Goal: Transaction & Acquisition: Purchase product/service

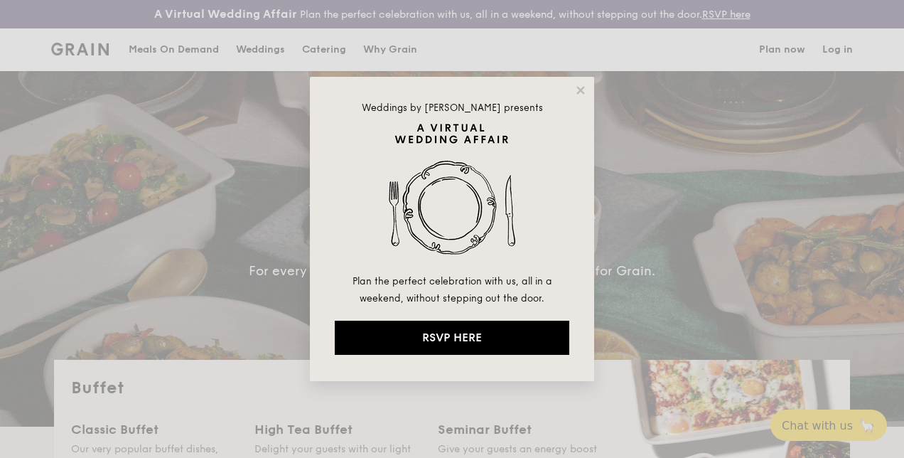
select select
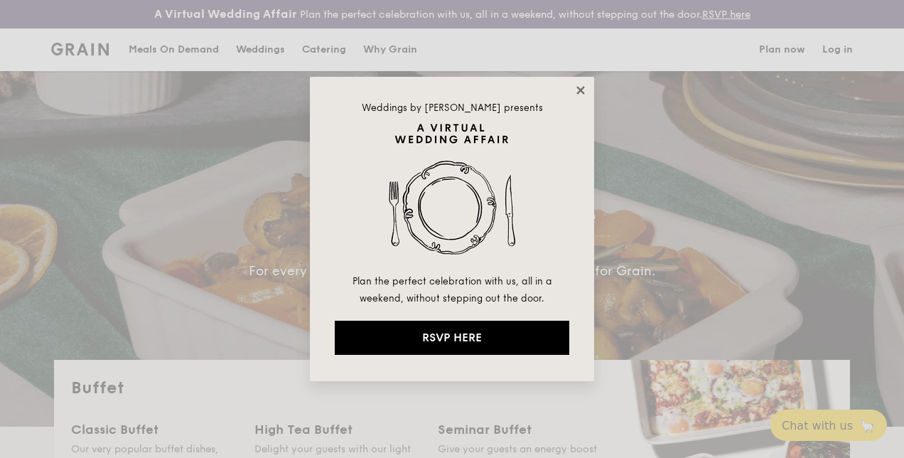
click at [578, 86] on icon at bounding box center [581, 90] width 13 height 13
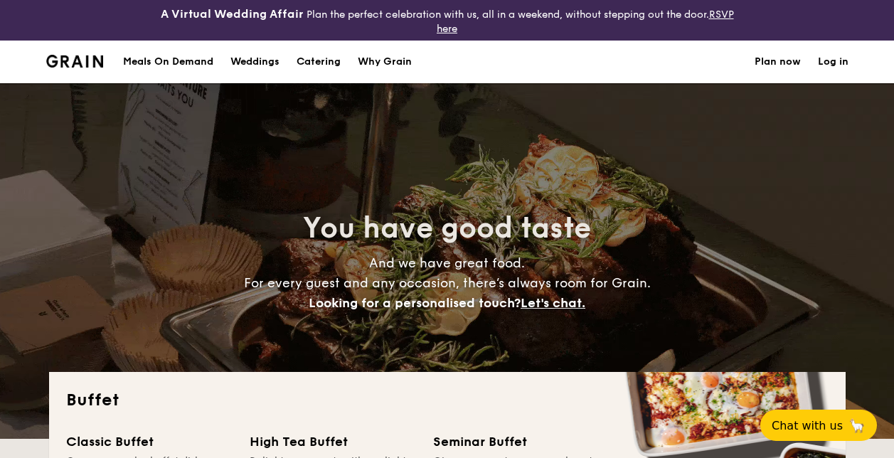
click at [835, 65] on link "Log in" at bounding box center [833, 62] width 31 height 43
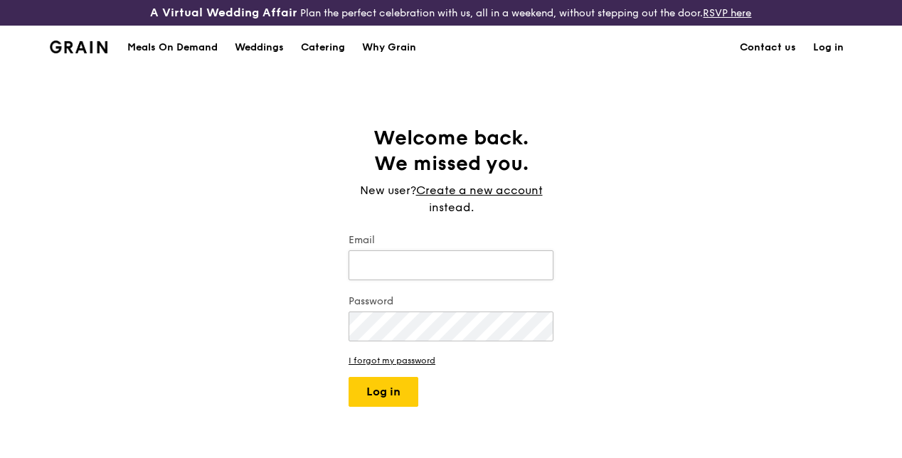
click at [461, 280] on input "Email" at bounding box center [450, 265] width 205 height 30
click at [666, 289] on div "Welcome back. We missed you. New user? Create a new account instead. Email Pass…" at bounding box center [451, 266] width 902 height 282
click at [321, 60] on div "Catering" at bounding box center [323, 47] width 44 height 43
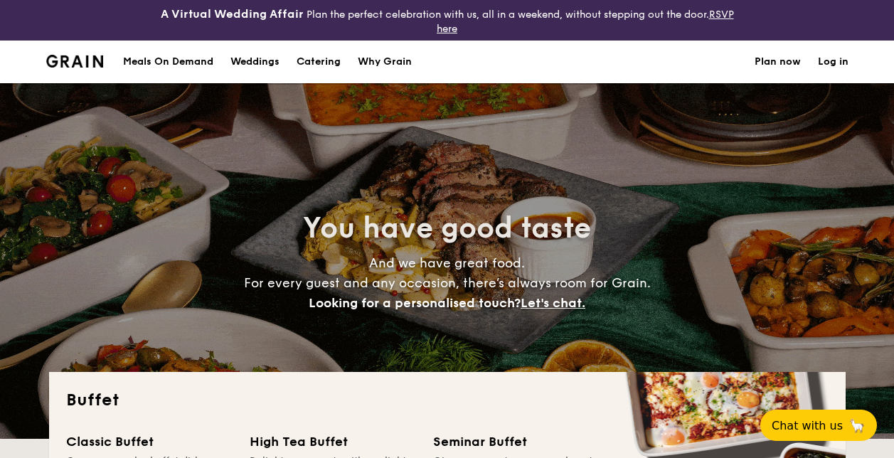
select select
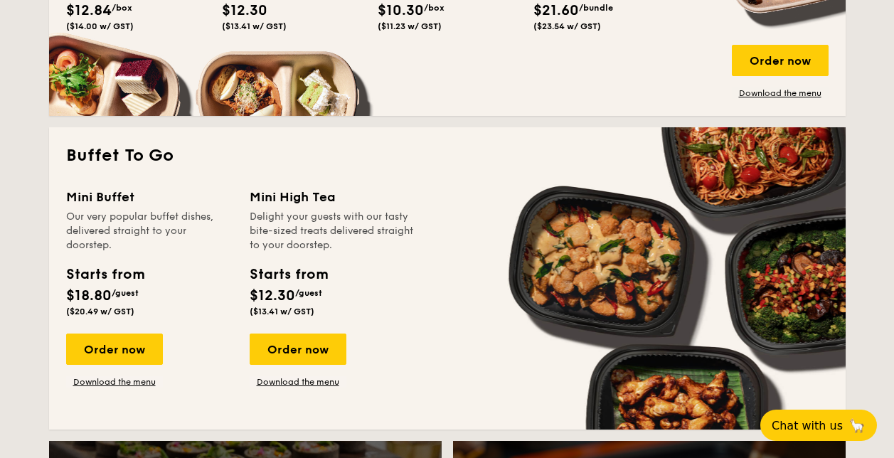
scroll to position [995, 0]
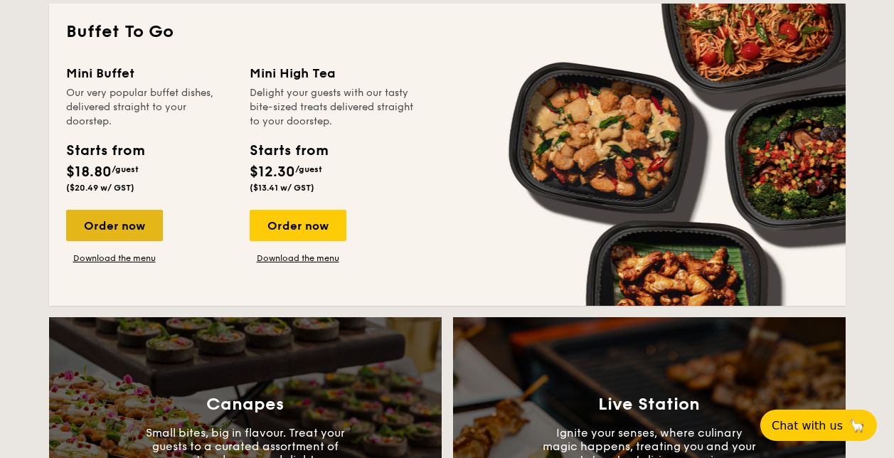
click at [141, 217] on div "Order now" at bounding box center [114, 225] width 97 height 31
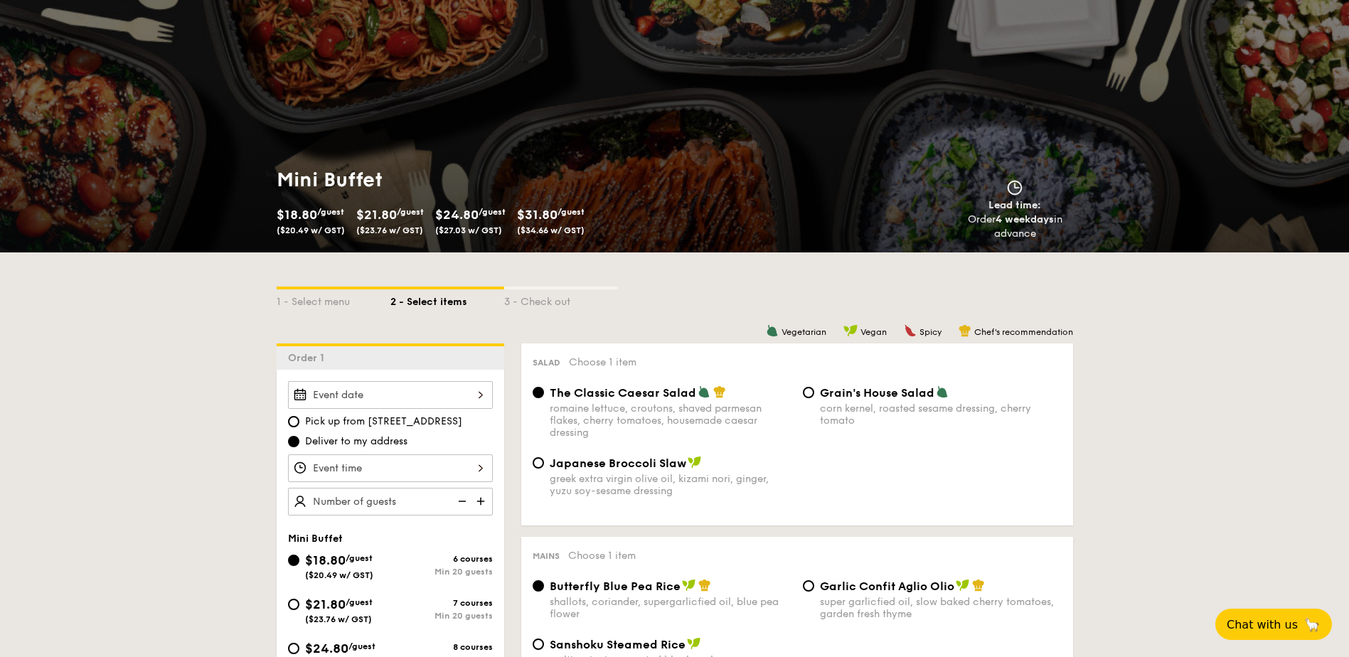
scroll to position [284, 0]
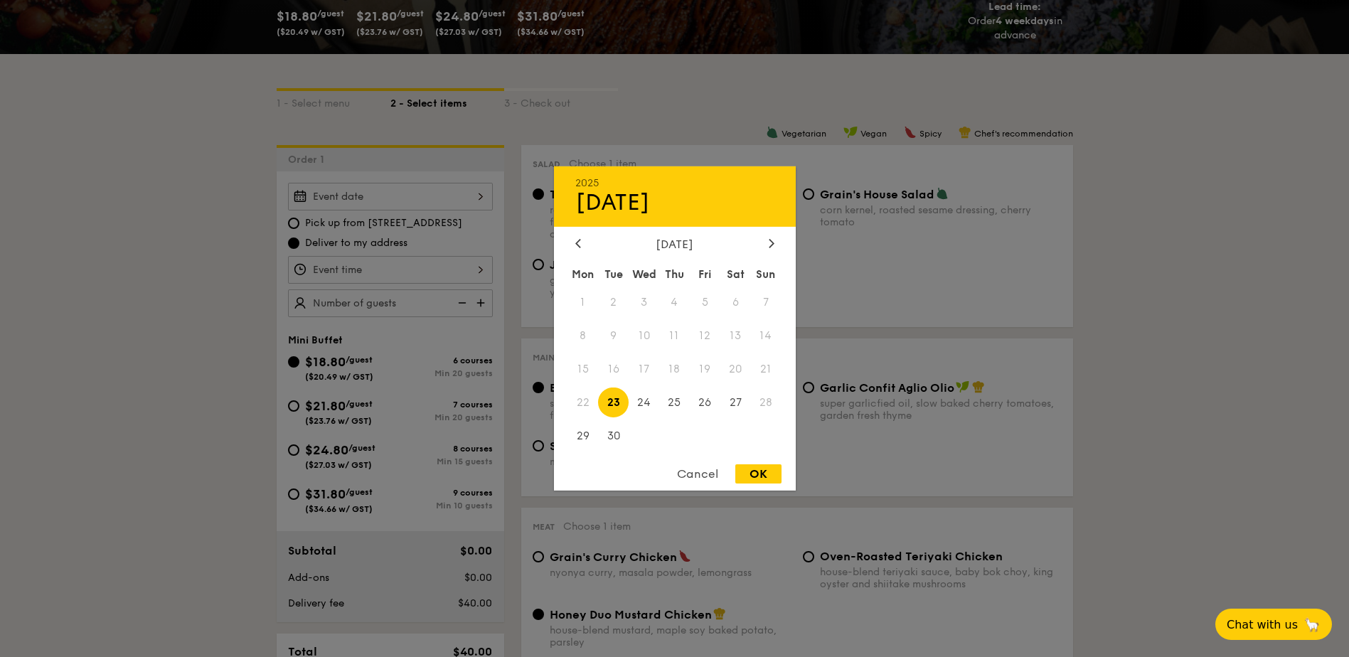
click at [478, 186] on div "2025 Sep [DATE] Tue Wed Thu Fri Sat Sun 1 2 3 4 5 6 7 8 9 10 11 12 13 14 15 16 …" at bounding box center [390, 197] width 205 height 28
click at [774, 246] on icon at bounding box center [772, 242] width 6 height 9
click at [742, 309] on span "4" at bounding box center [735, 302] width 31 height 31
click at [779, 457] on div "OK" at bounding box center [758, 473] width 46 height 19
type input "[DATE]"
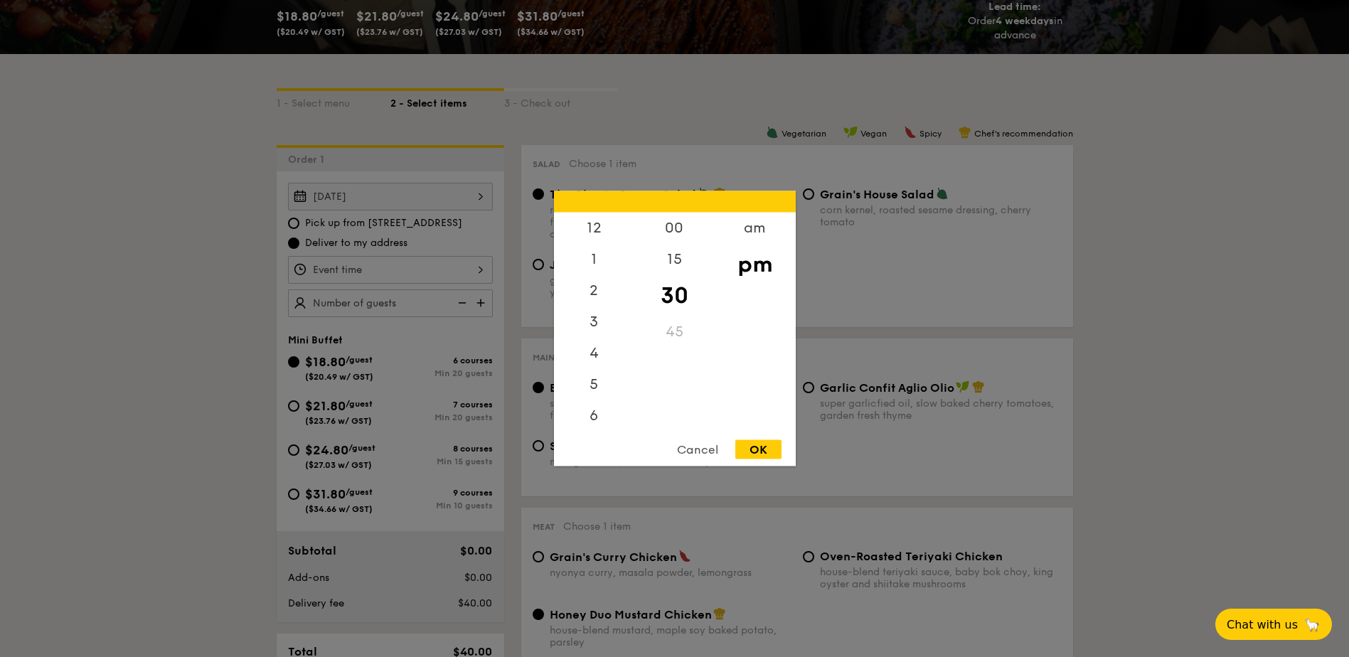
click at [365, 274] on div "12 1 2 3 4 5 6 7 8 9 10 11 00 15 30 45 am pm Cancel OK" at bounding box center [390, 270] width 205 height 28
click at [589, 322] on div "5" at bounding box center [594, 326] width 80 height 41
click at [600, 354] on div "6" at bounding box center [594, 368] width 80 height 41
click at [677, 234] on div "00" at bounding box center [674, 233] width 80 height 41
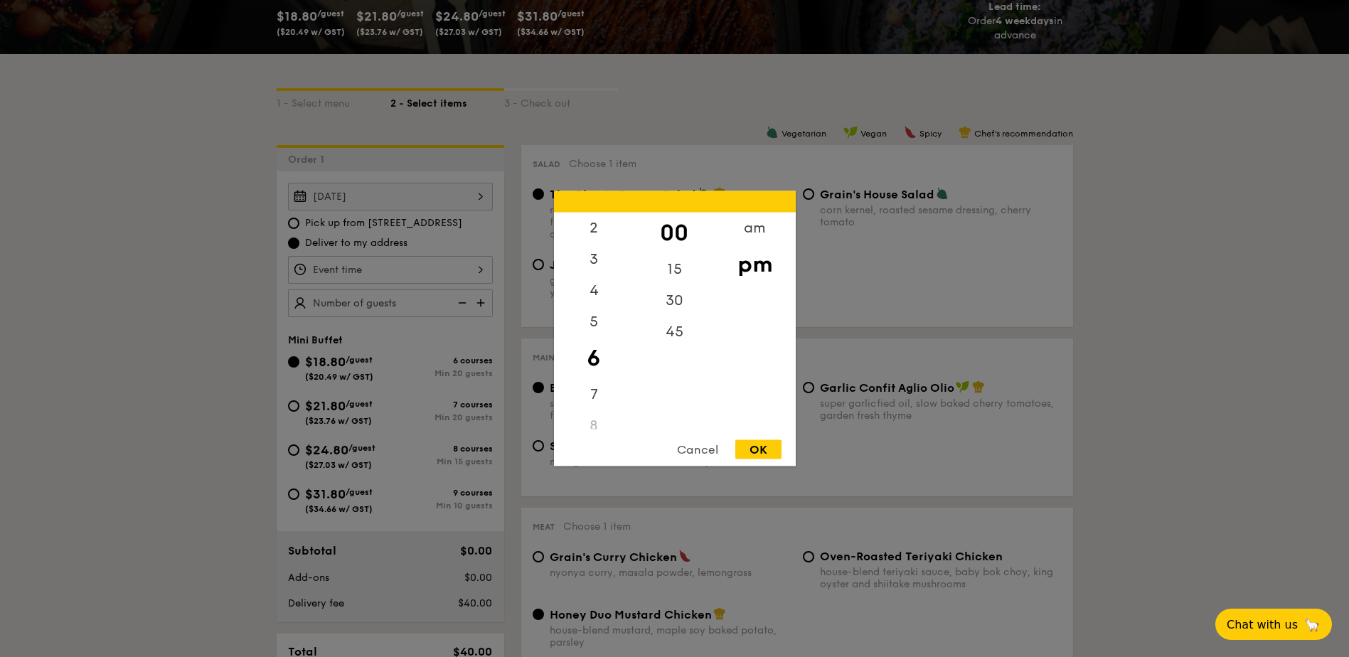
click at [764, 447] on div "OK" at bounding box center [758, 449] width 46 height 19
type input "6:00PM"
click at [427, 263] on div "6:00PM 12 1 2 3 4 5 6 7 8 9 10 11 00 15 30 45 am pm Cancel OK" at bounding box center [390, 270] width 205 height 28
click at [688, 444] on div "Cancel" at bounding box center [698, 449] width 70 height 19
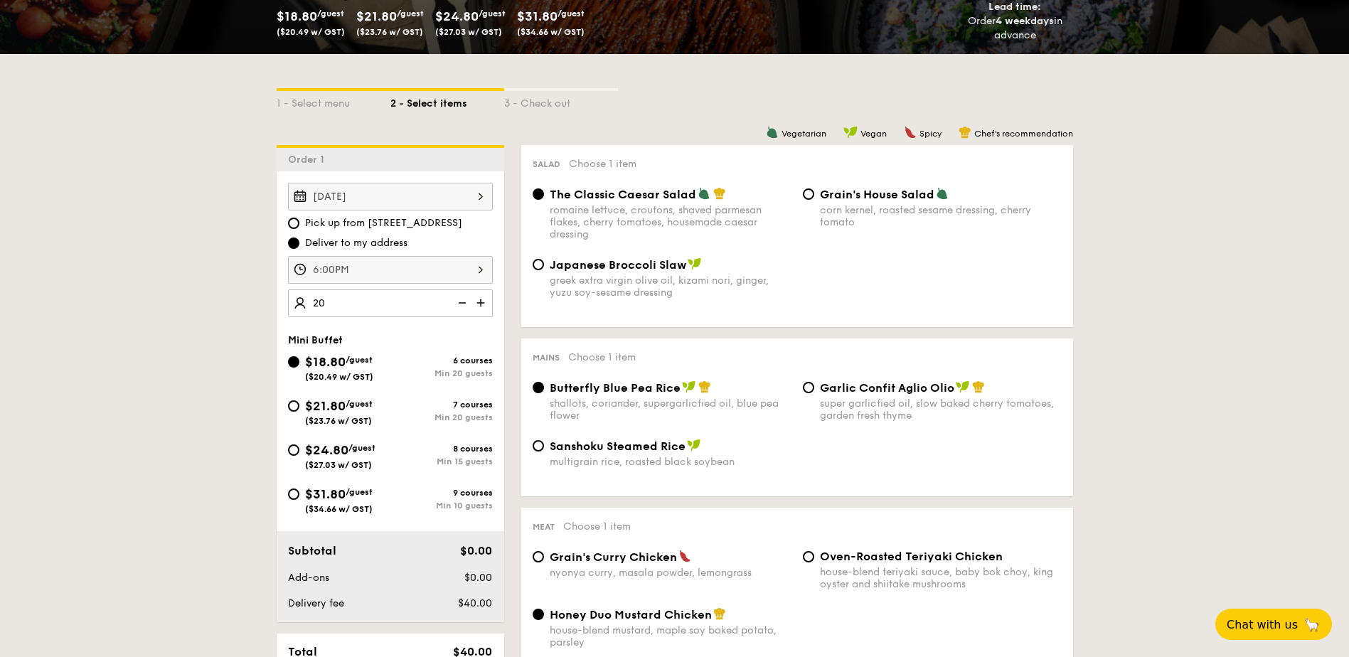
type input "20 guests"
click at [300, 452] on div "$24.80 /guest ($27.03 w/ GST)" at bounding box center [339, 455] width 102 height 30
click at [299, 452] on input "$24.80 /guest ($27.03 w/ GST) 8 courses Min 15 guests" at bounding box center [293, 449] width 11 height 11
radio input "true"
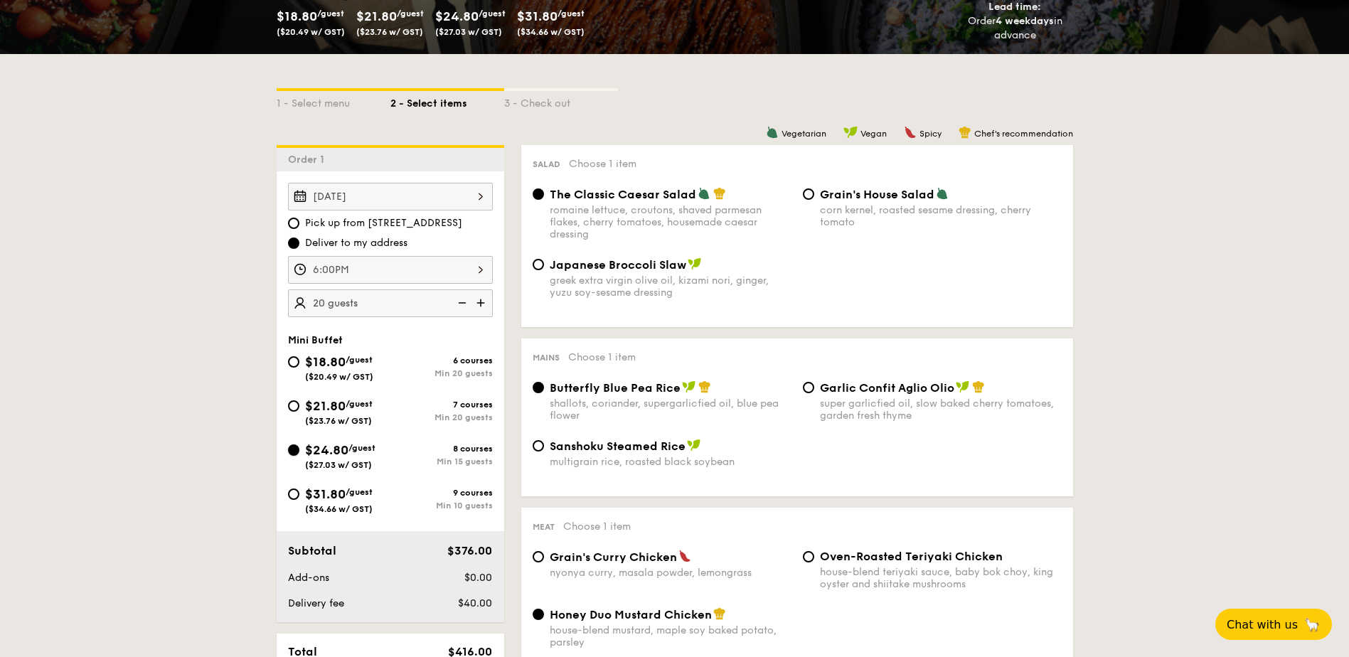
radio input "true"
radio input "false"
radio input "true"
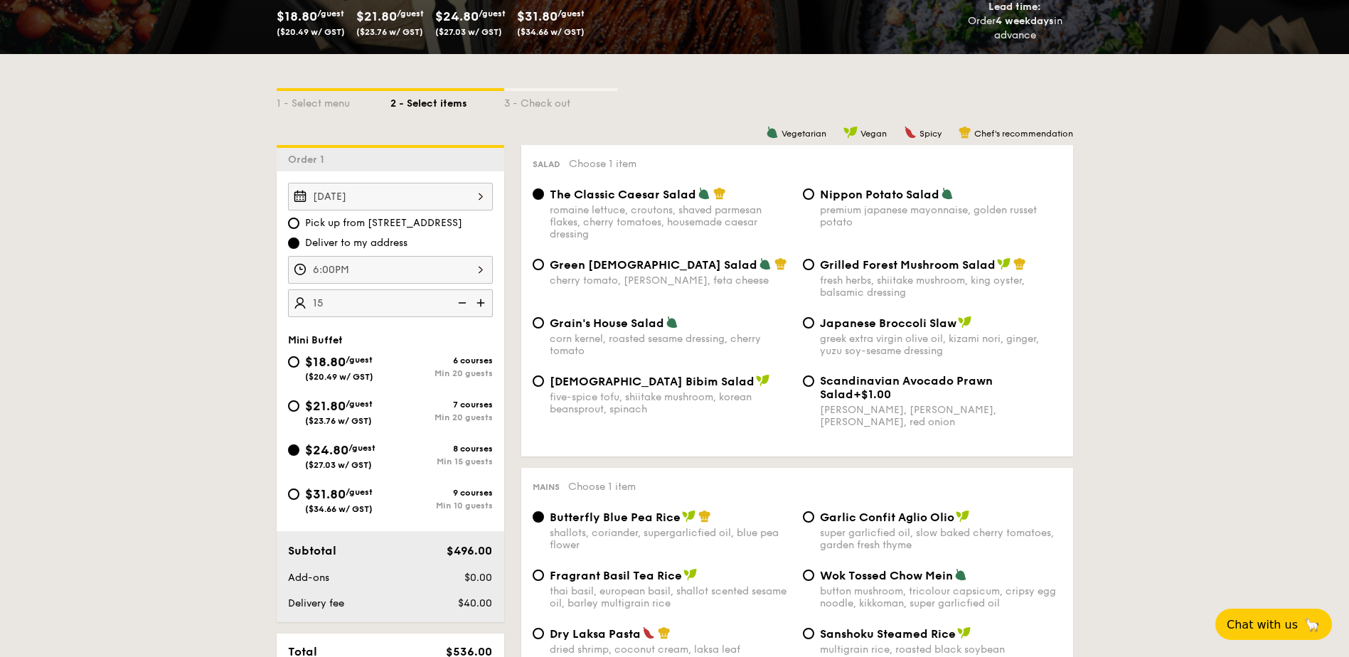
type input "15 guests"
click at [296, 367] on input "$18.80 /guest ($20.49 w/ GST) 6 courses Min 20 guests" at bounding box center [293, 361] width 11 height 11
radio input "true"
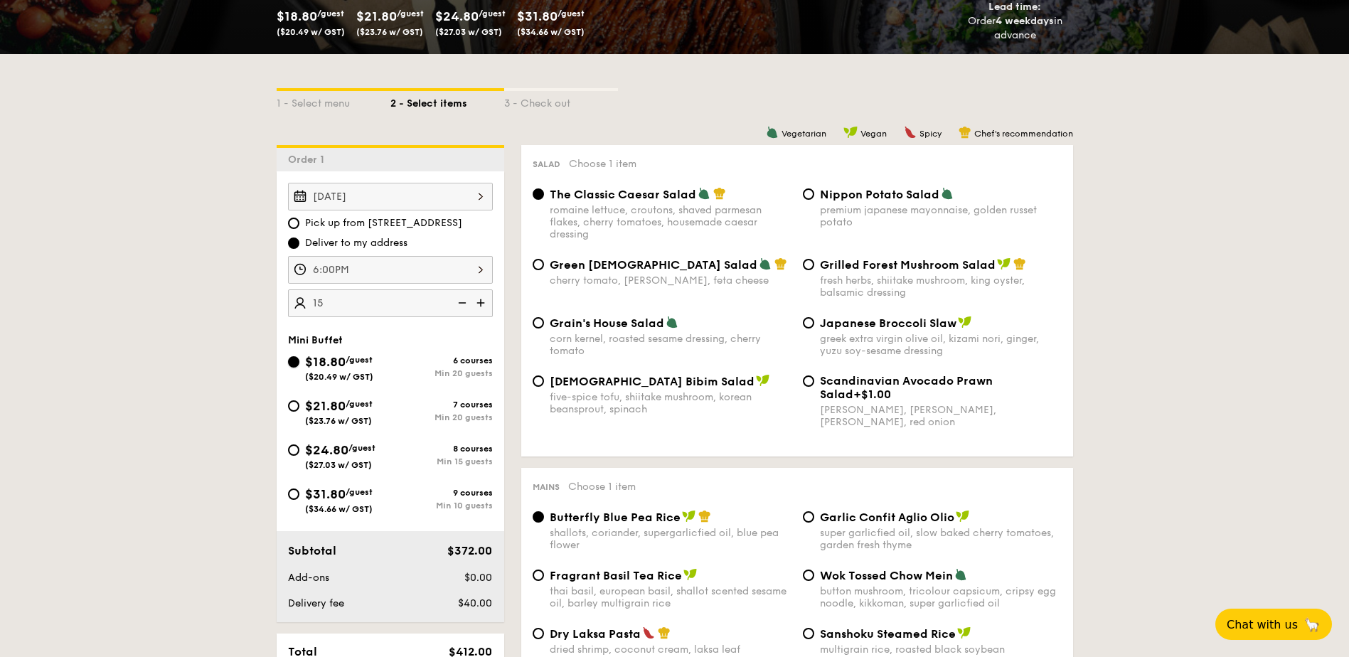
radio input "true"
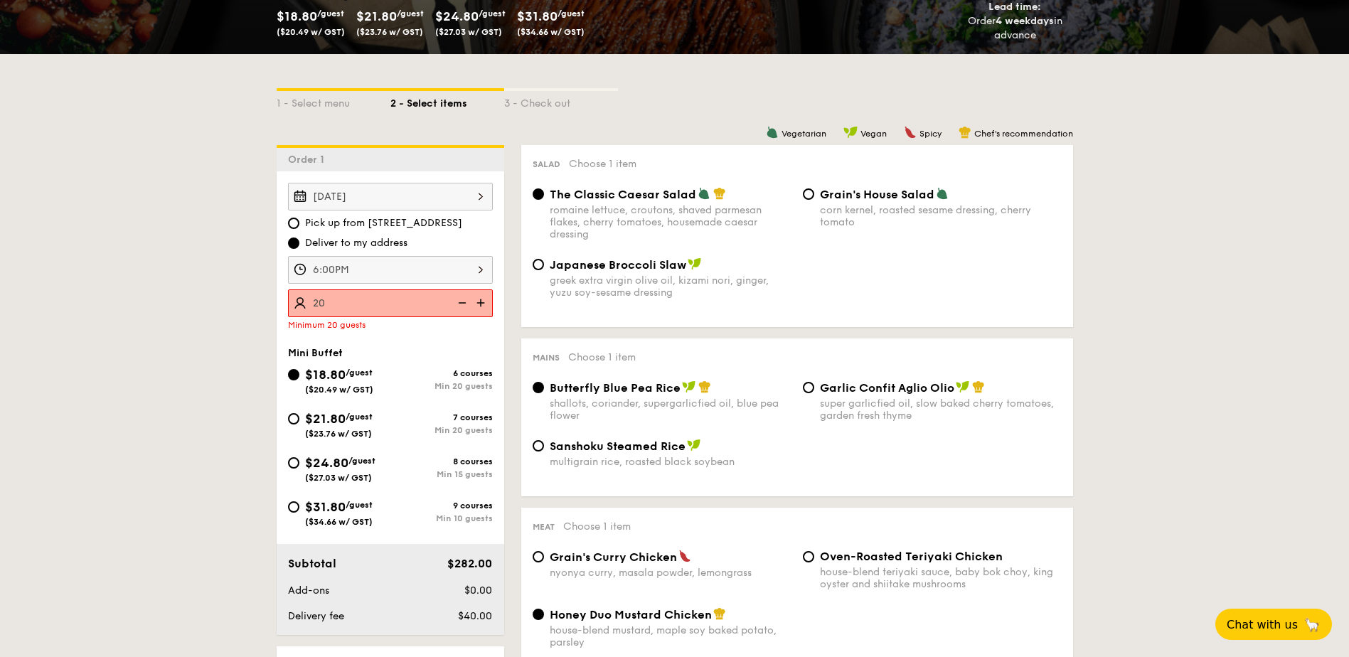
type input "20 guests"
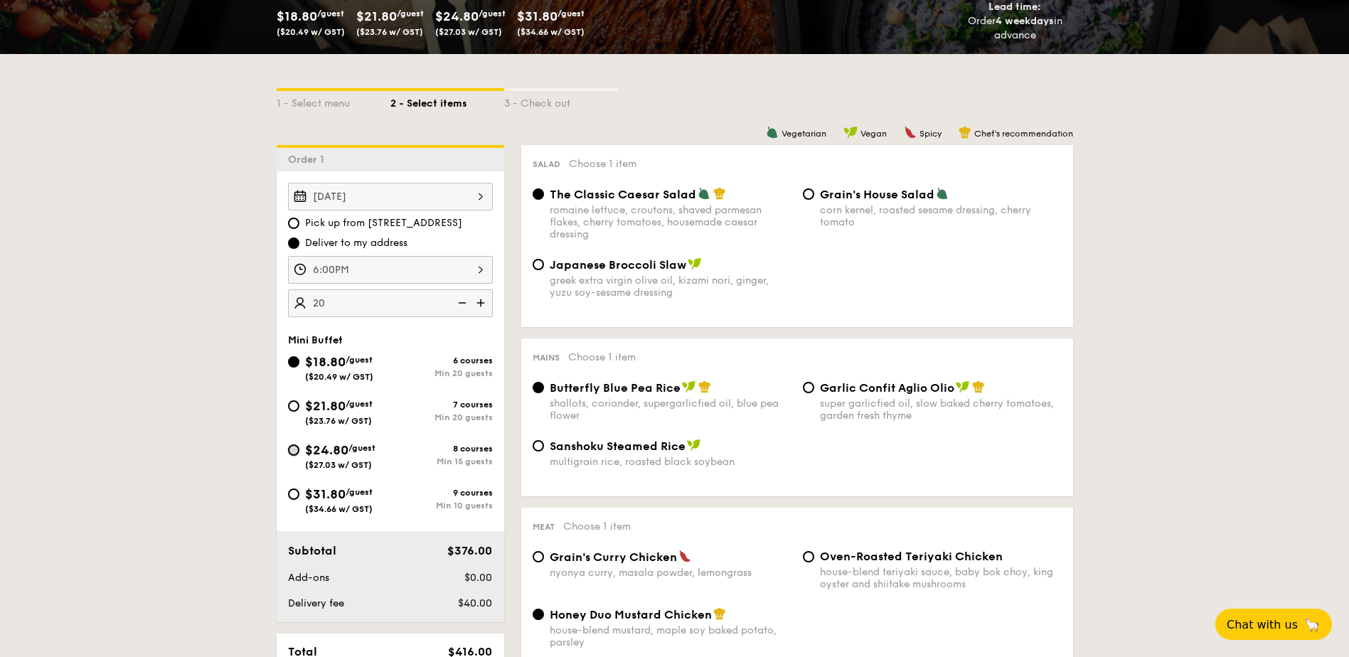
click at [297, 452] on input "$24.80 /guest ($27.03 w/ GST) 8 courses Min 15 guests" at bounding box center [293, 449] width 11 height 11
radio input "true"
radio input "false"
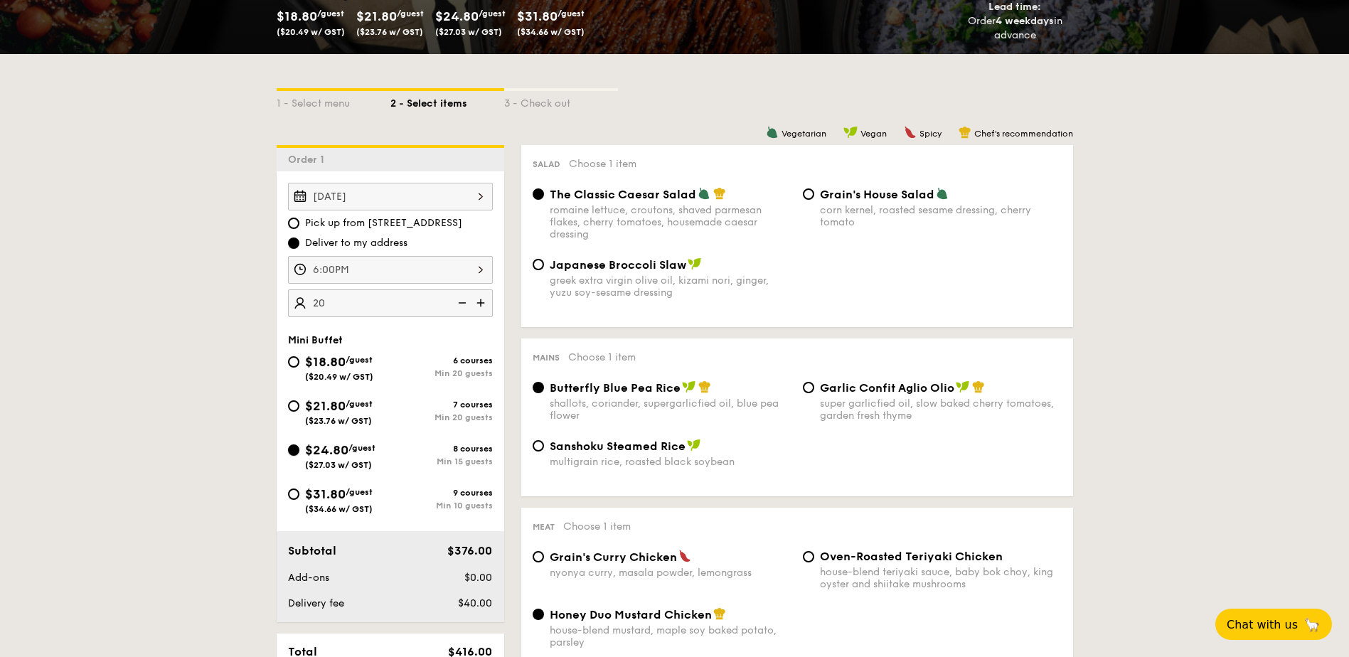
radio input "true"
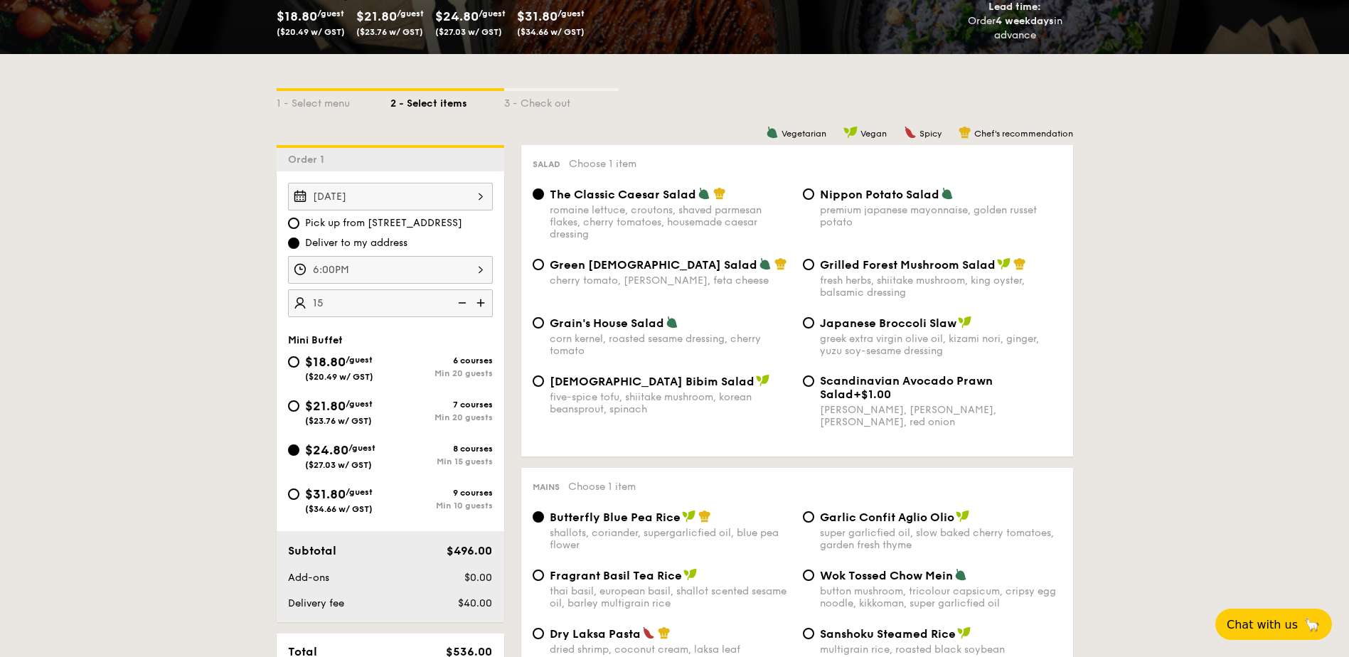
type input "15 guests"
click at [806, 261] on input "Grilled Forest Mushroom Salad fresh herbs, shiitake mushroom, king oyster, bals…" at bounding box center [808, 264] width 11 height 11
radio input "true"
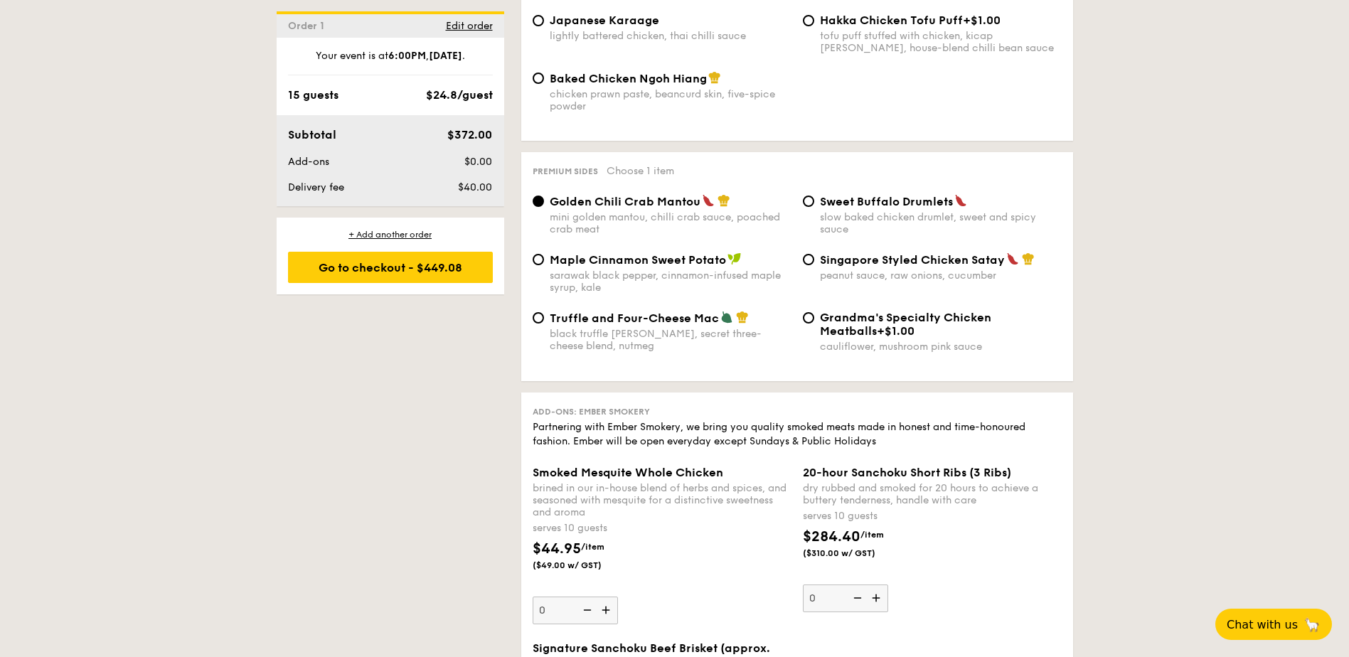
scroll to position [2583, 0]
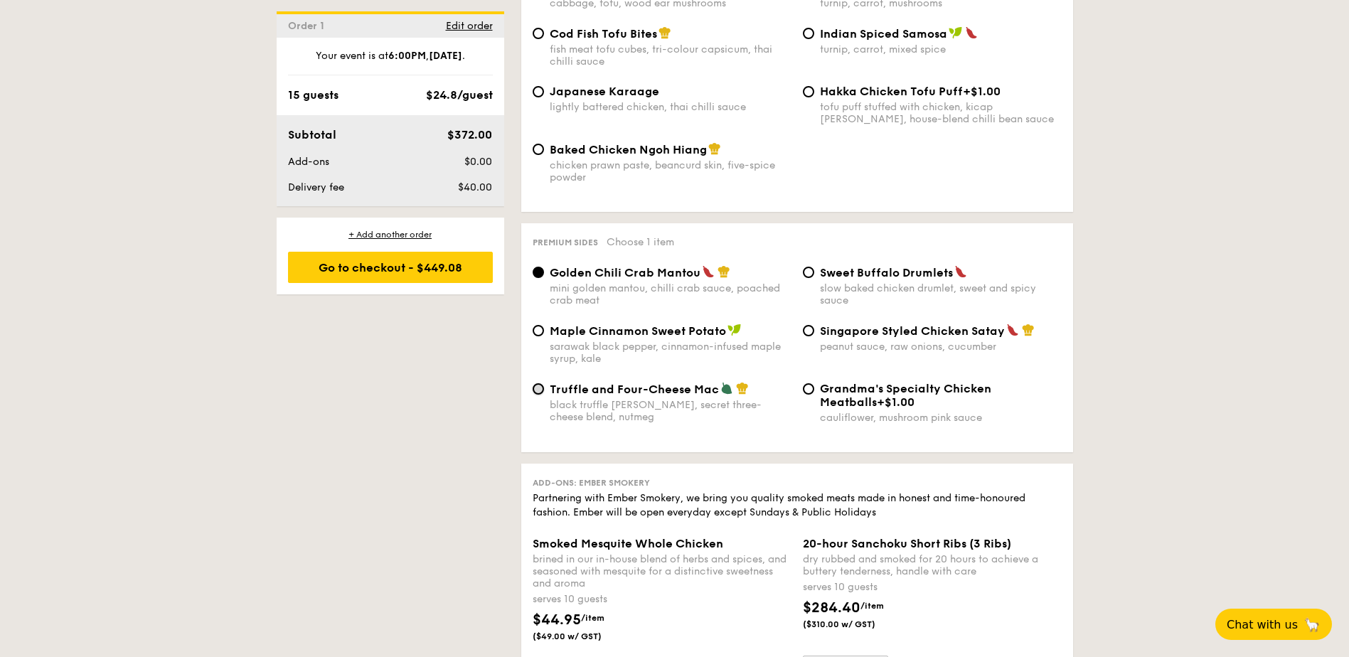
click at [543, 383] on input "Truffle and Four-Cheese Mac black truffle [PERSON_NAME], secret three-cheese bl…" at bounding box center [538, 388] width 11 height 11
radio input "true"
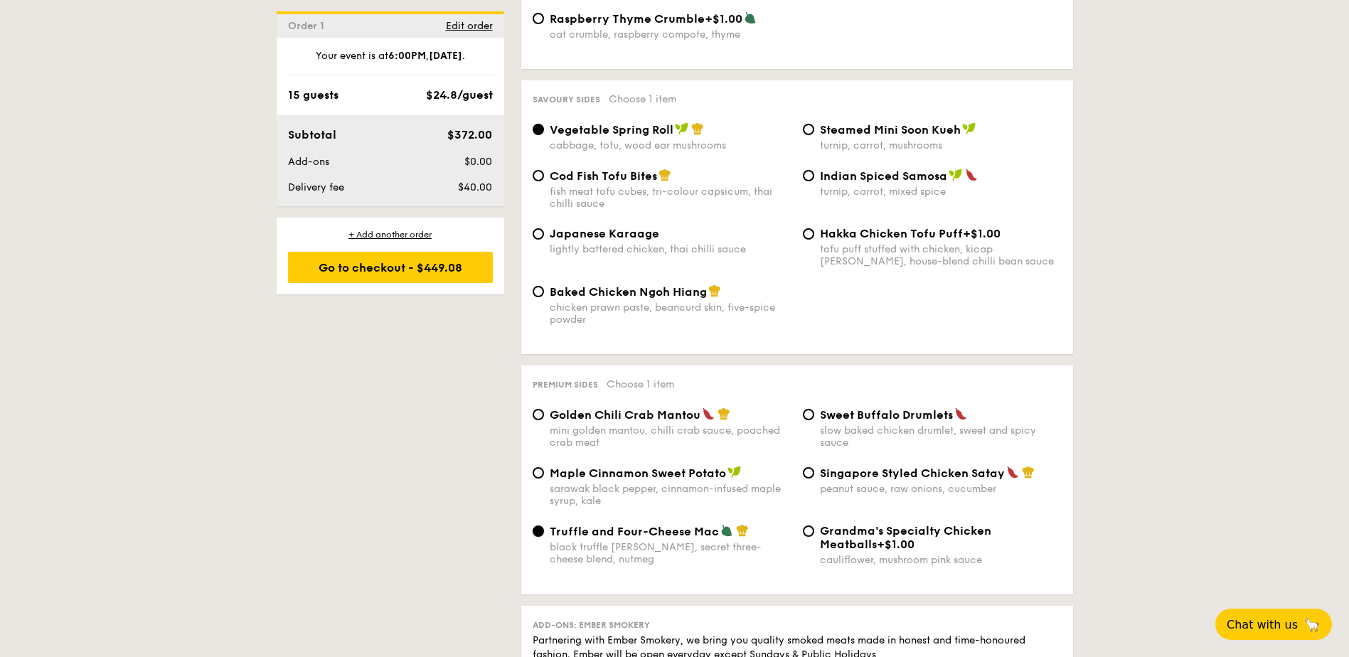
scroll to position [2369, 0]
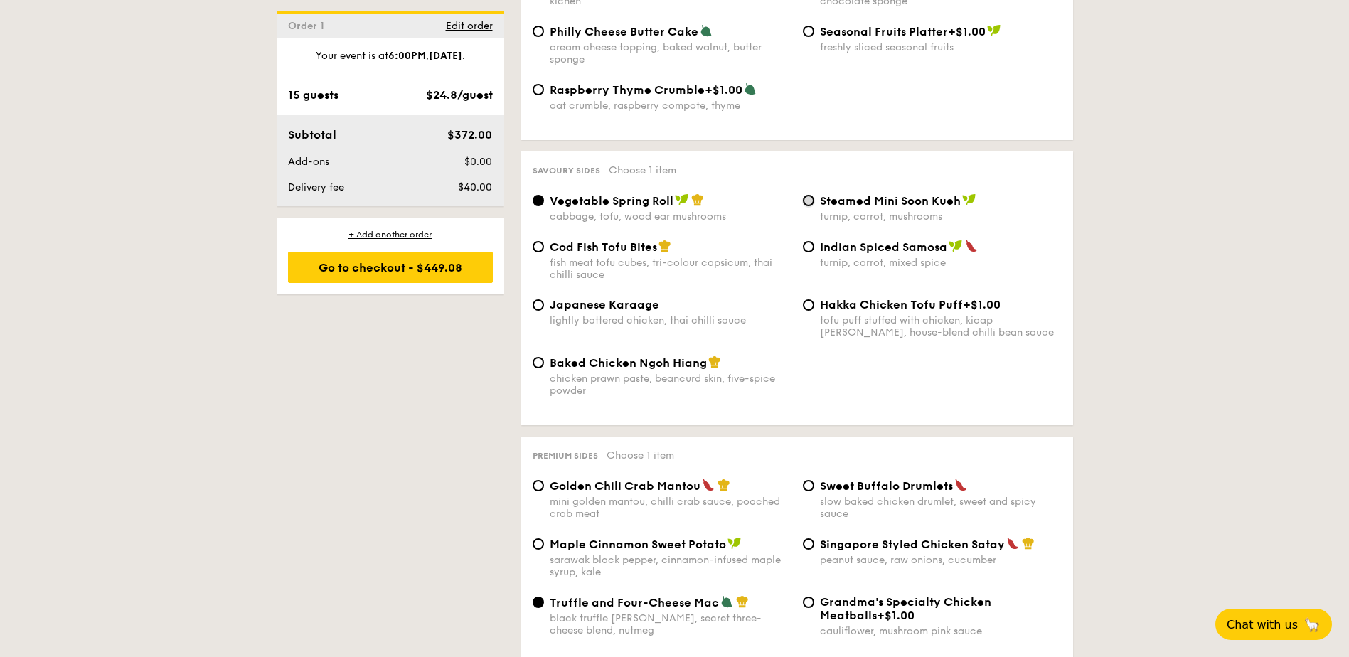
click at [813, 195] on input "Steamed Mini Soon Kueh turnip, carrot, mushrooms" at bounding box center [808, 200] width 11 height 11
radio input "true"
click at [542, 357] on input "Baked Chicken Ngoh Hiang chicken prawn paste, beancurd skin, five-spice powder" at bounding box center [538, 362] width 11 height 11
radio input "true"
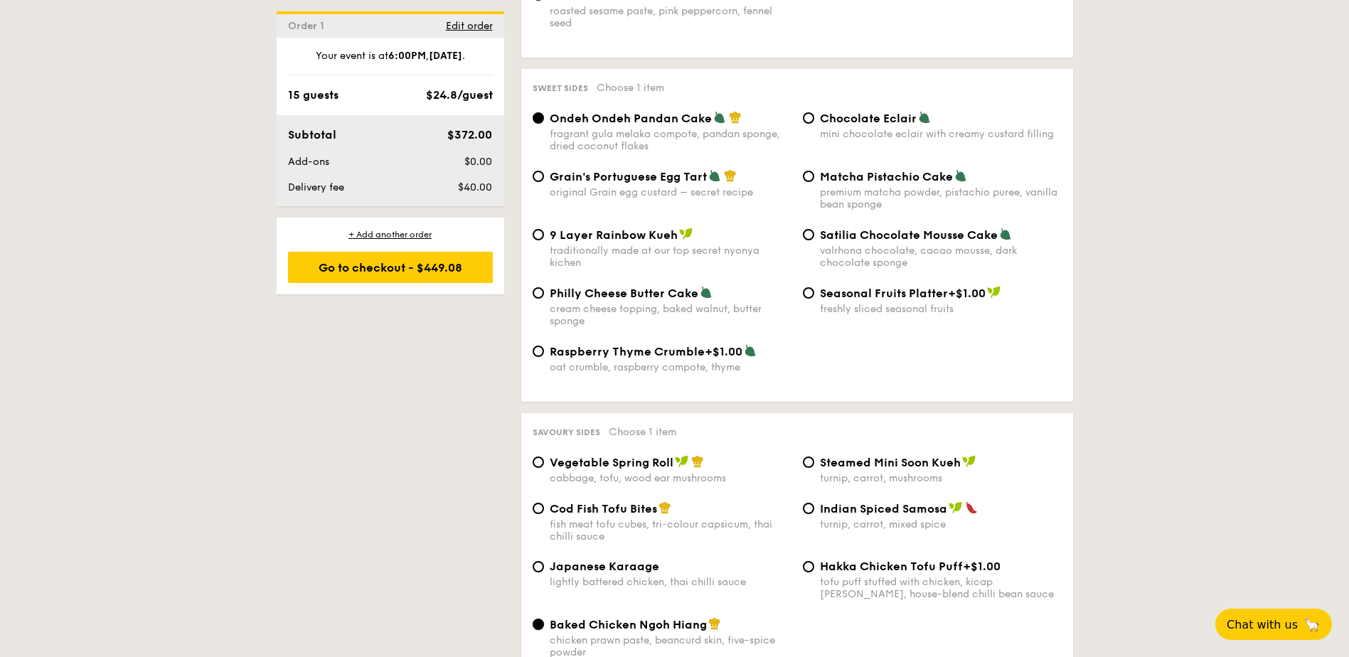
scroll to position [2085, 0]
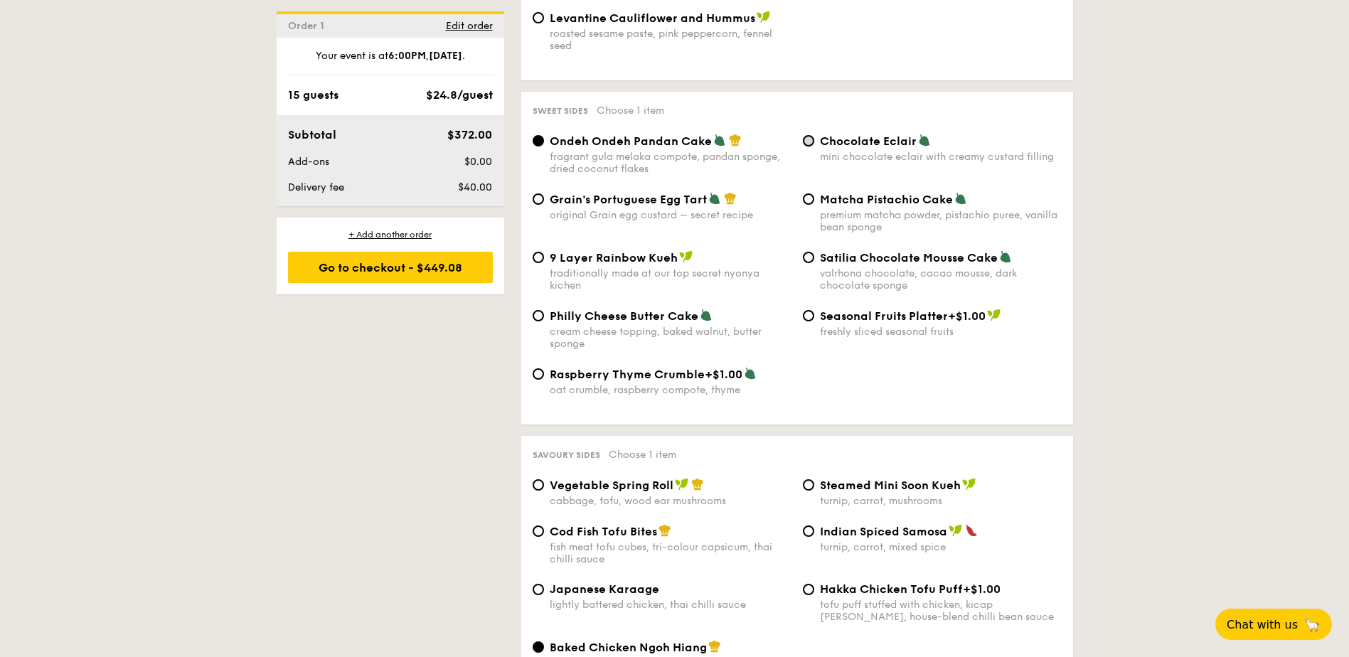
click at [806, 135] on input "Chocolate Eclair mini chocolate eclair with creamy custard filling" at bounding box center [808, 140] width 11 height 11
radio input "true"
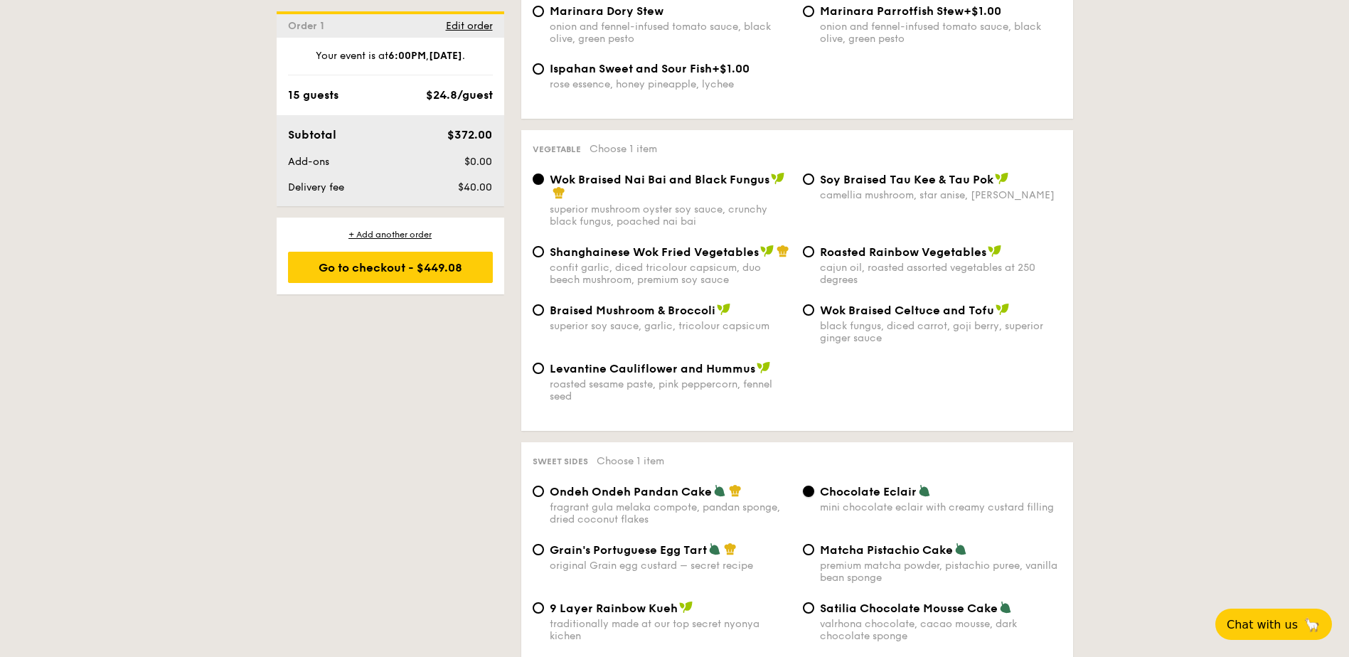
scroll to position [1729, 0]
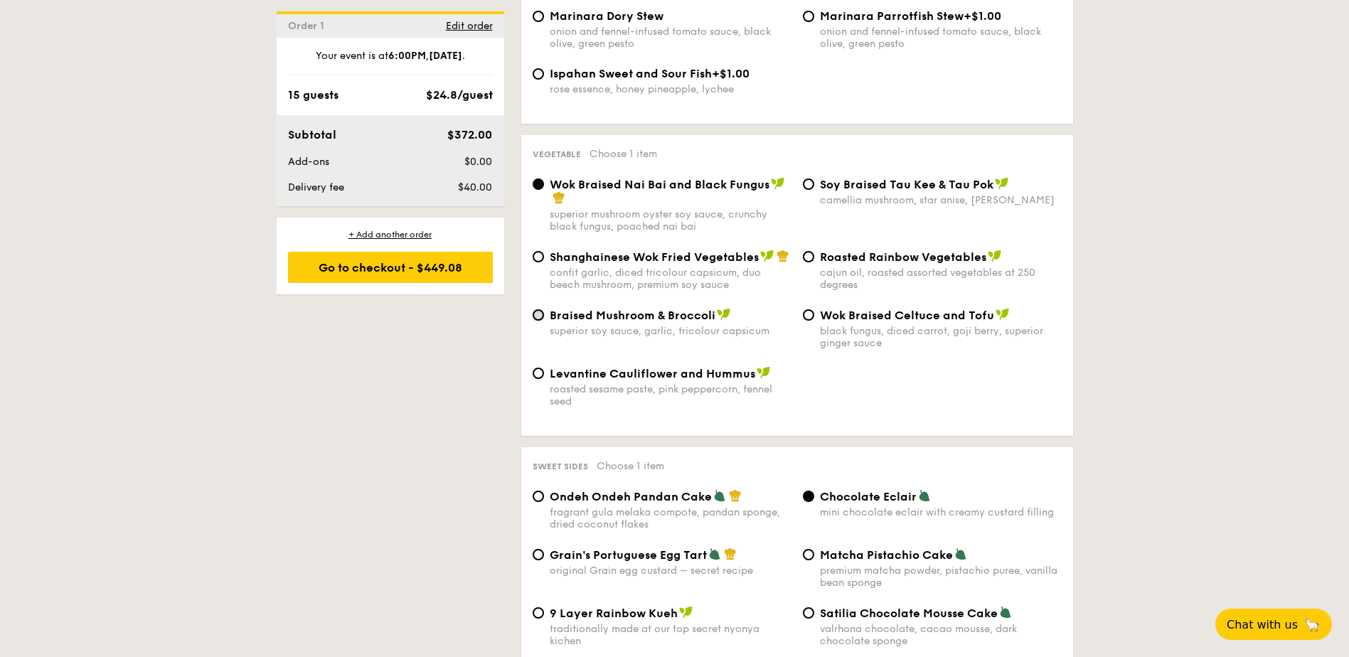
click at [535, 309] on input "Braised Mushroom & Broccoli superior soy sauce, garlic, tricolour capsicum" at bounding box center [538, 314] width 11 height 11
radio input "true"
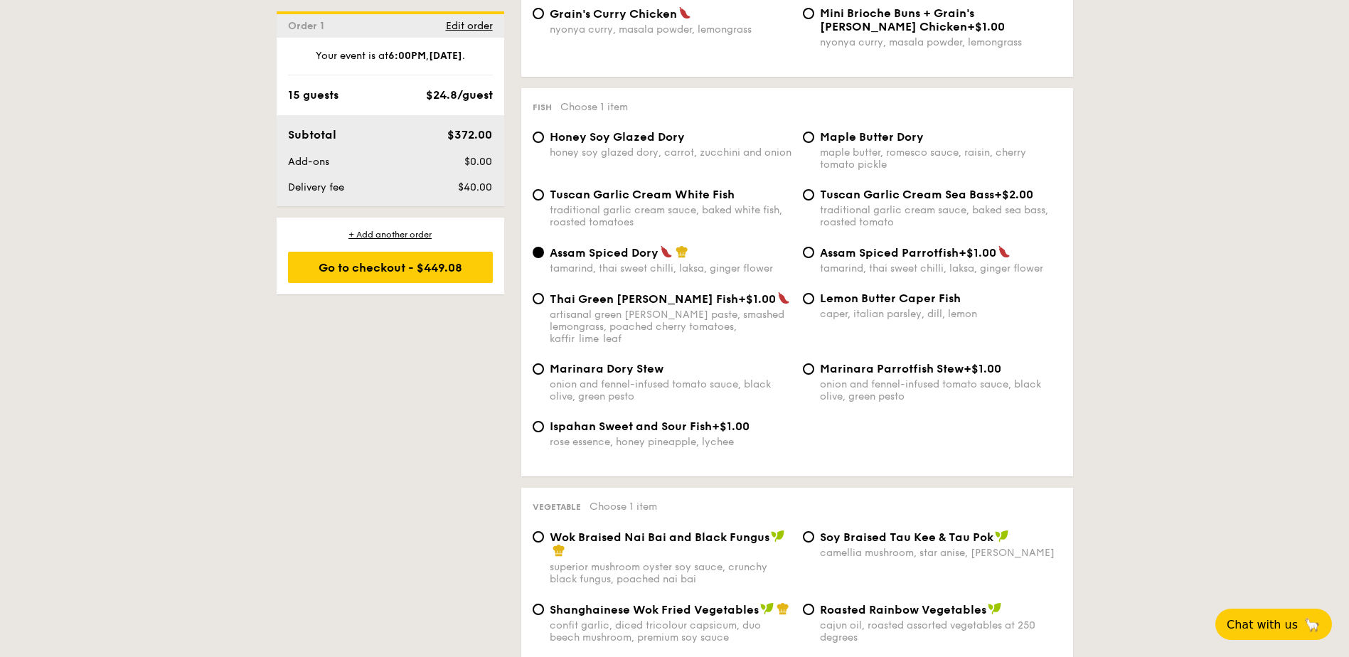
scroll to position [1374, 0]
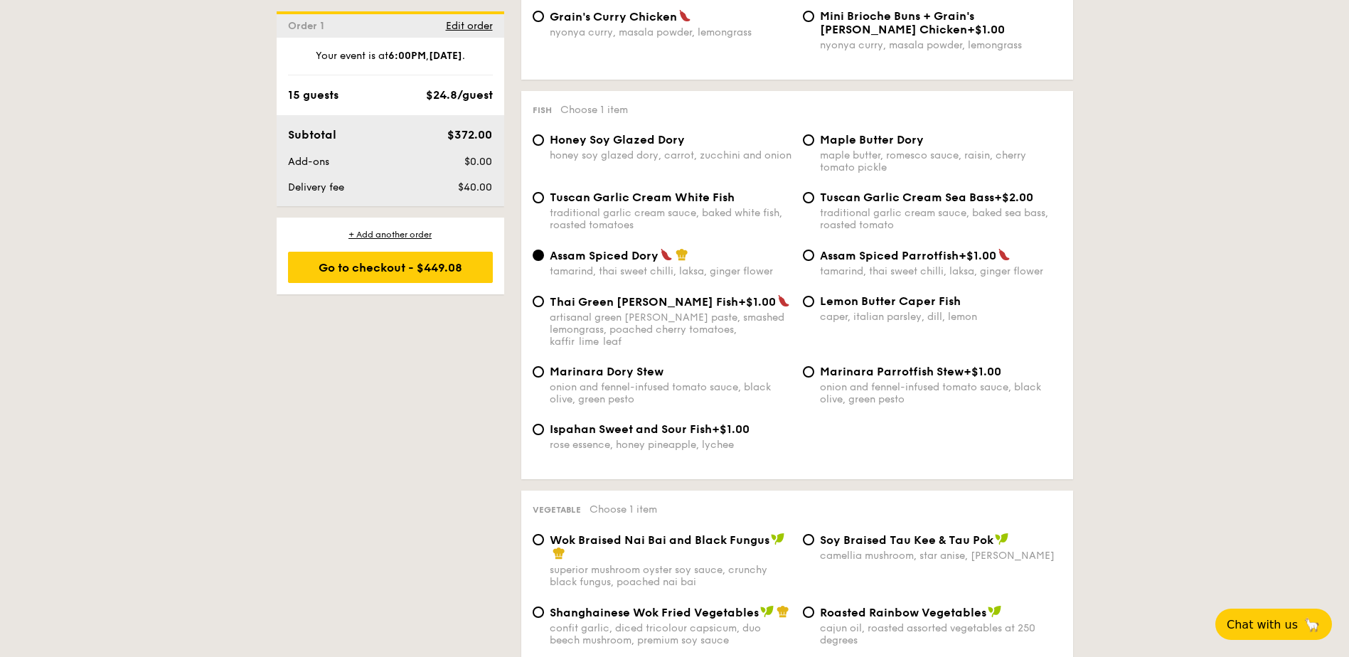
click at [808, 295] on div "Lemon Butter Caper Fish caper, italian parsley, dill, lemon" at bounding box center [932, 308] width 270 height 28
click at [811, 305] on input "Lemon Butter Caper Fish caper, italian parsley, dill, lemon" at bounding box center [808, 301] width 11 height 11
radio input "true"
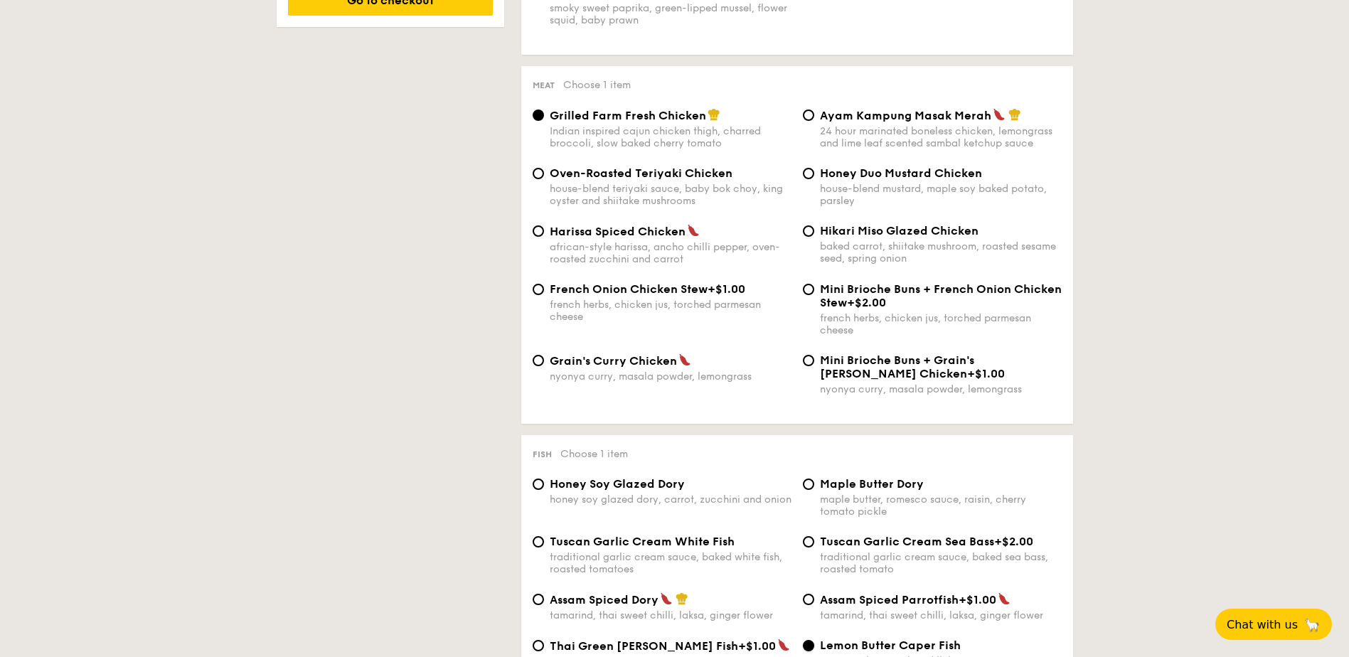
scroll to position [1018, 0]
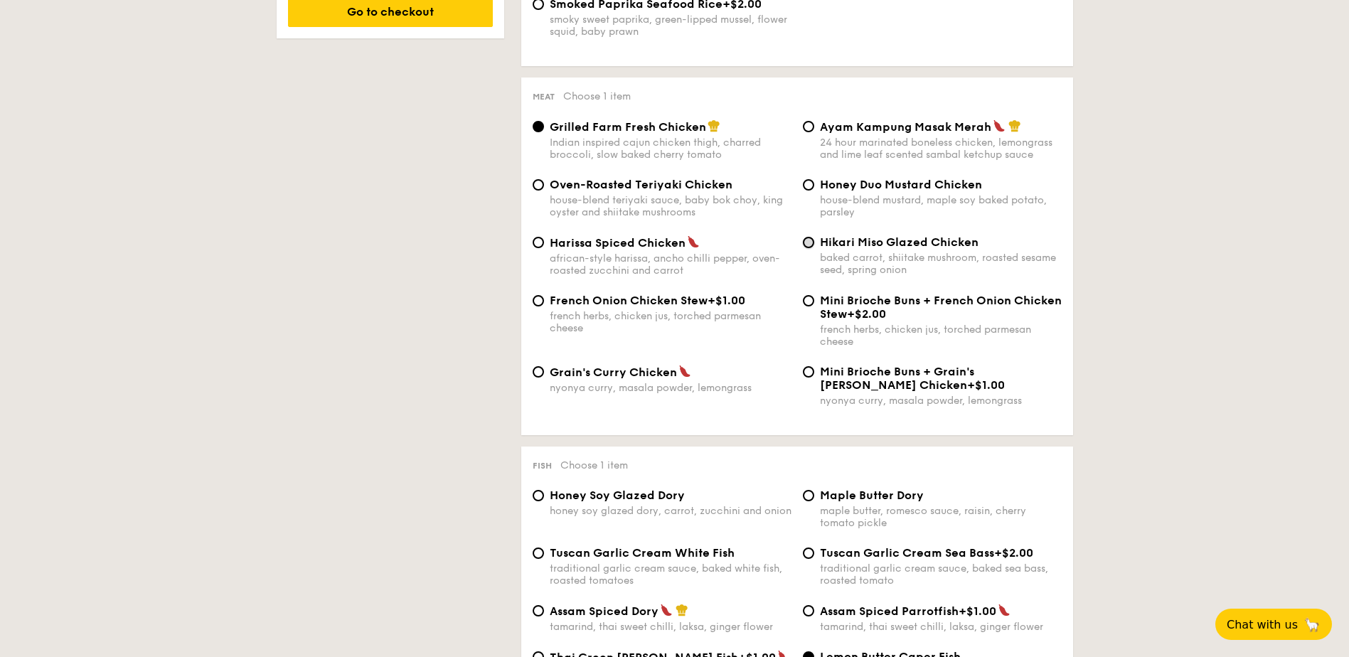
click at [813, 246] on input "Hikari Miso Glazed Chicken baked carrot, shiitake mushroom, roasted sesame seed…" at bounding box center [808, 242] width 11 height 11
radio input "true"
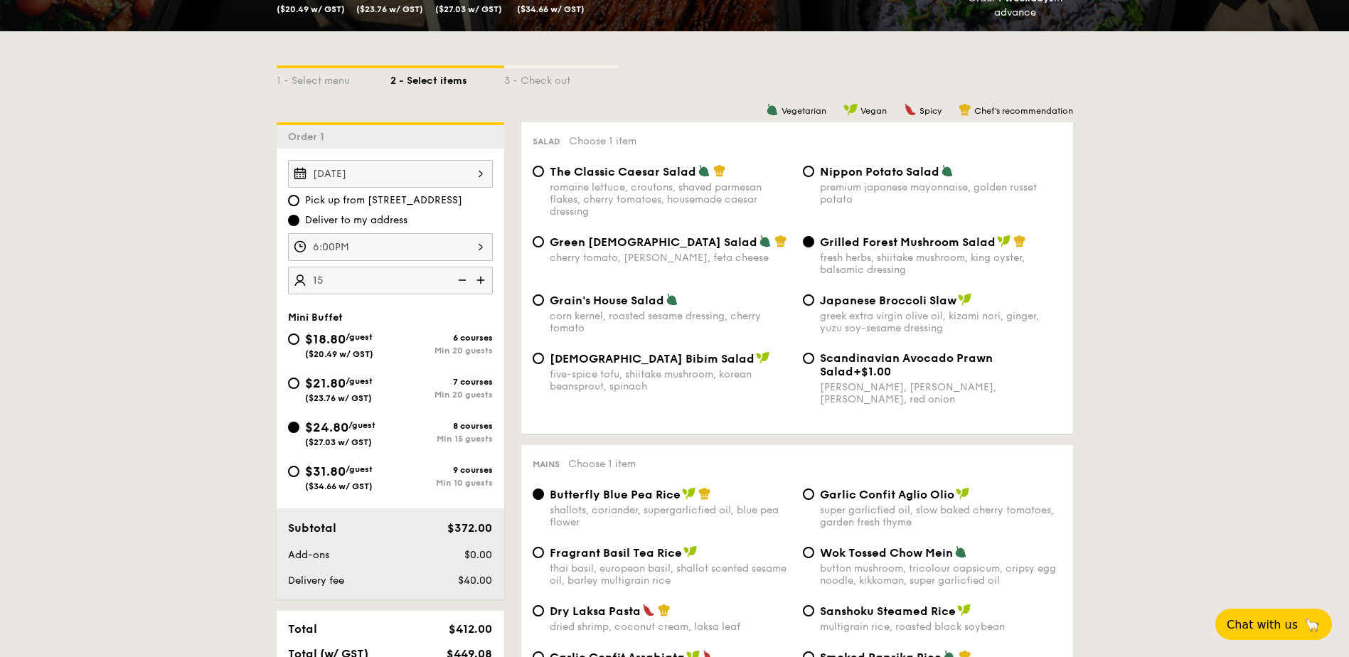
scroll to position [378, 0]
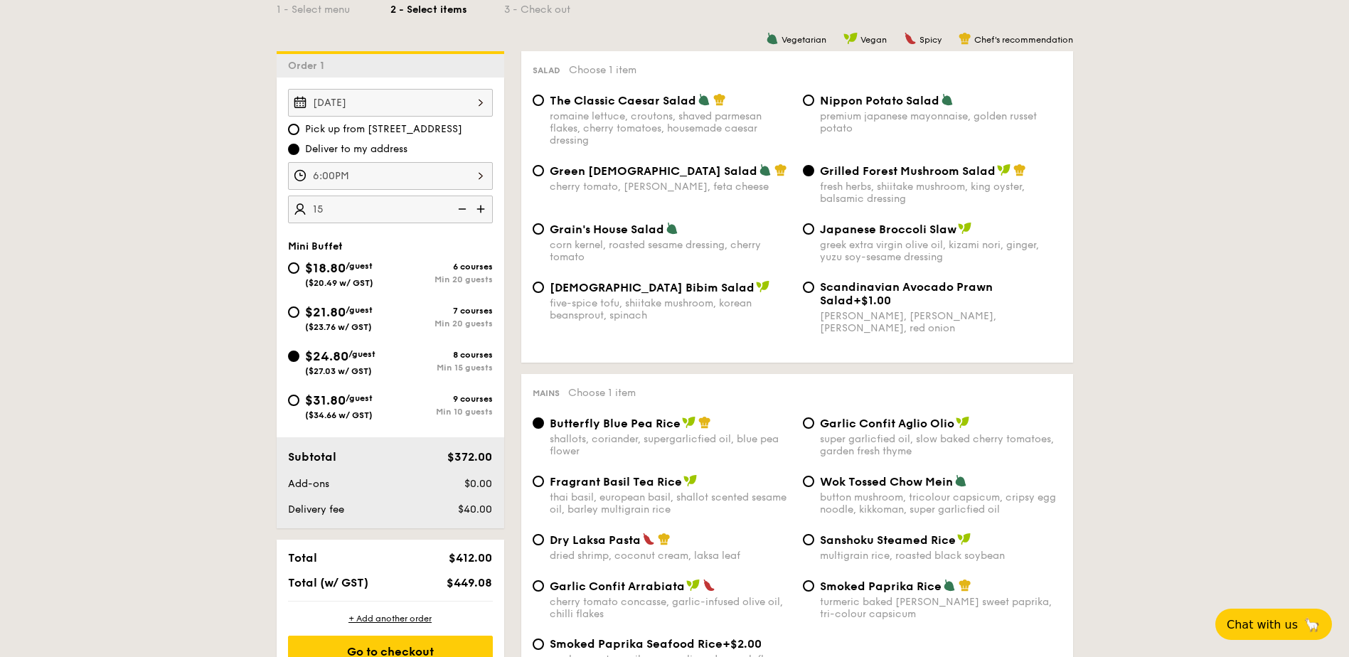
click at [486, 208] on img at bounding box center [481, 209] width 21 height 27
click at [464, 209] on img at bounding box center [460, 209] width 21 height 27
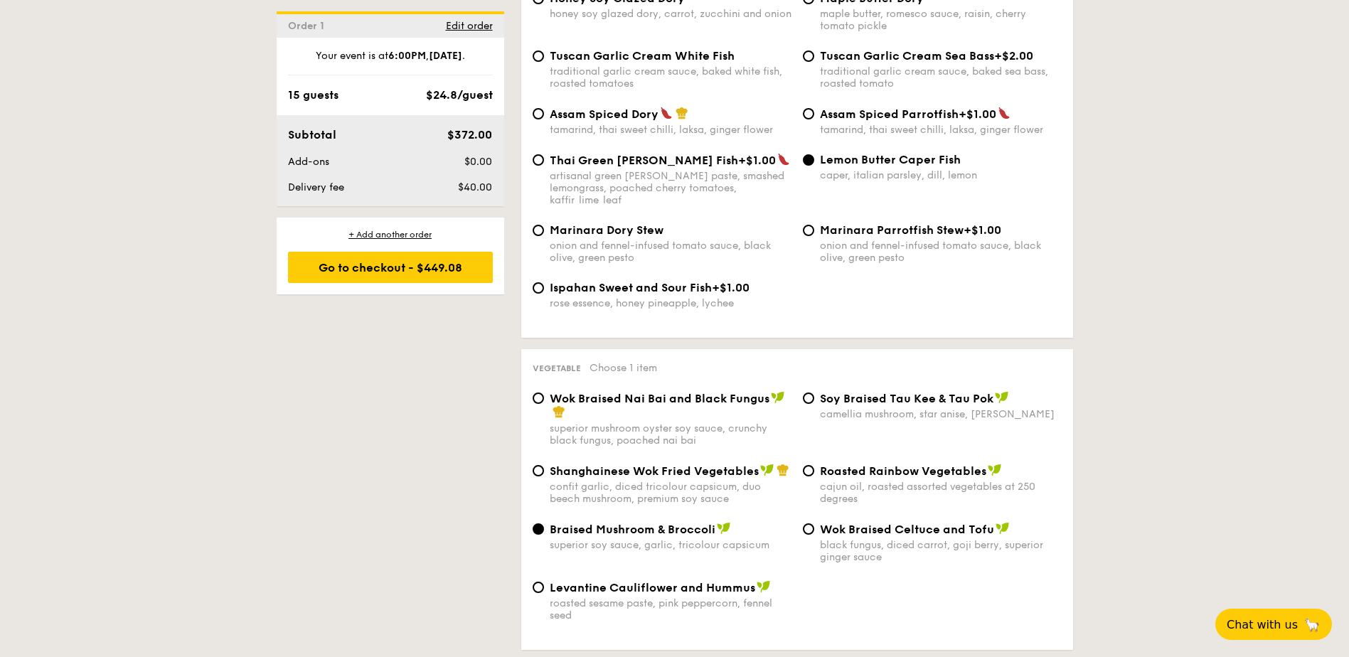
scroll to position [1445, 0]
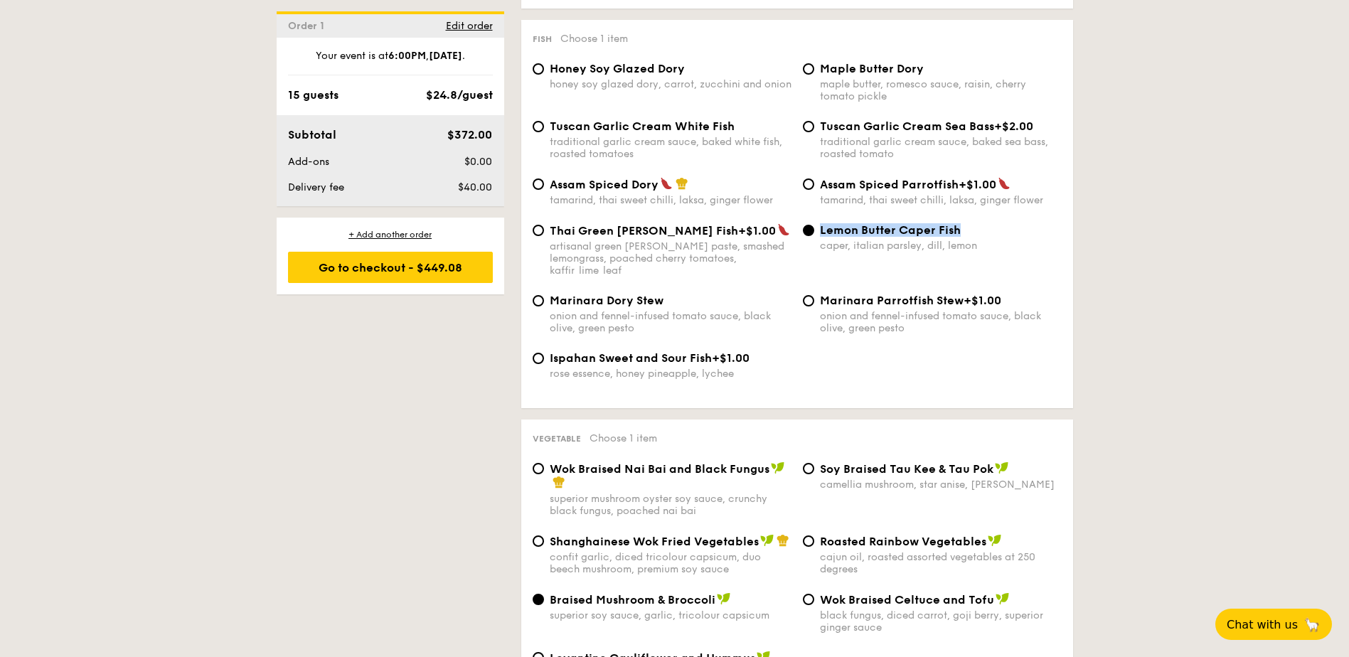
drag, startPoint x: 971, startPoint y: 230, endPoint x: 822, endPoint y: 233, distance: 149.3
click at [822, 233] on div "Lemon Butter Caper Fish" at bounding box center [941, 230] width 242 height 14
copy span "Lemon Butter Caper Fish"
drag, startPoint x: 738, startPoint y: 124, endPoint x: 548, endPoint y: 129, distance: 189.9
click at [548, 129] on div "Tuscan Garlic Cream White Fish traditional garlic cream sauce, baked white fish…" at bounding box center [662, 139] width 270 height 41
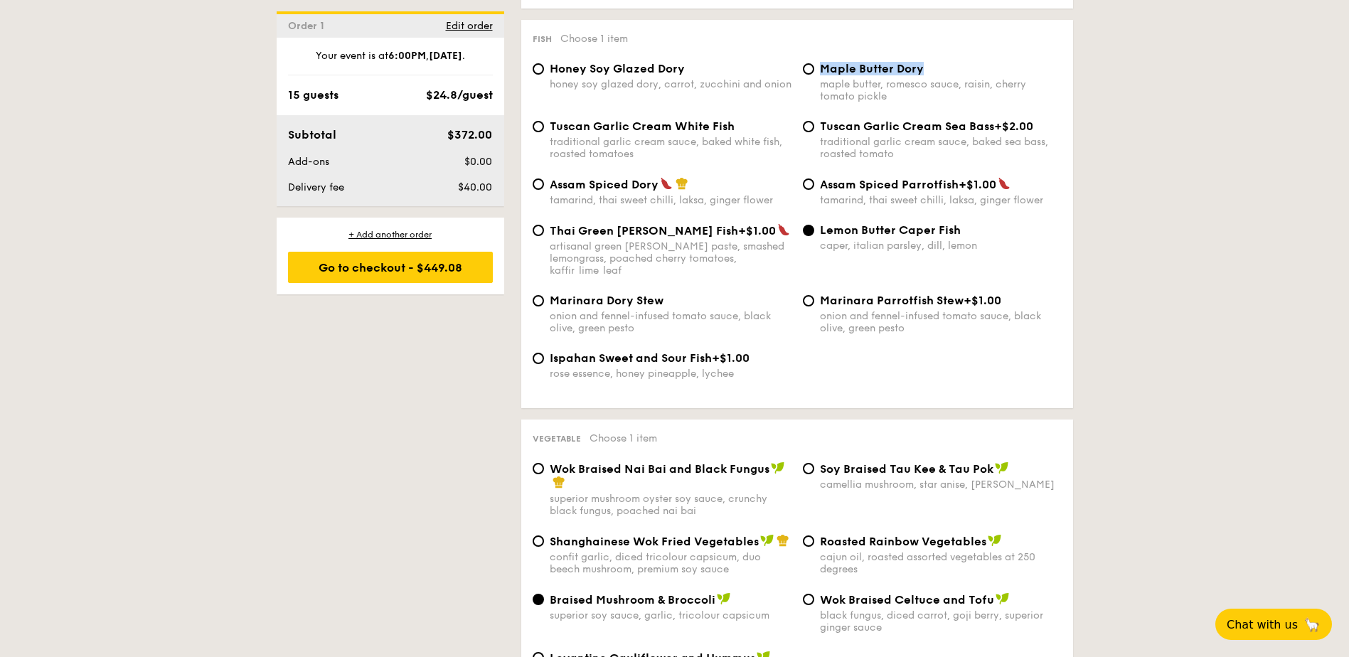
drag, startPoint x: 939, startPoint y: 66, endPoint x: 823, endPoint y: 71, distance: 116.0
click at [823, 71] on div "Maple Butter Dory" at bounding box center [941, 69] width 242 height 14
drag, startPoint x: 678, startPoint y: 284, endPoint x: 550, endPoint y: 287, distance: 127.3
click at [550, 294] on div "Marinara Dory Stew" at bounding box center [671, 301] width 242 height 14
copy span "Marinara Dory Stew"
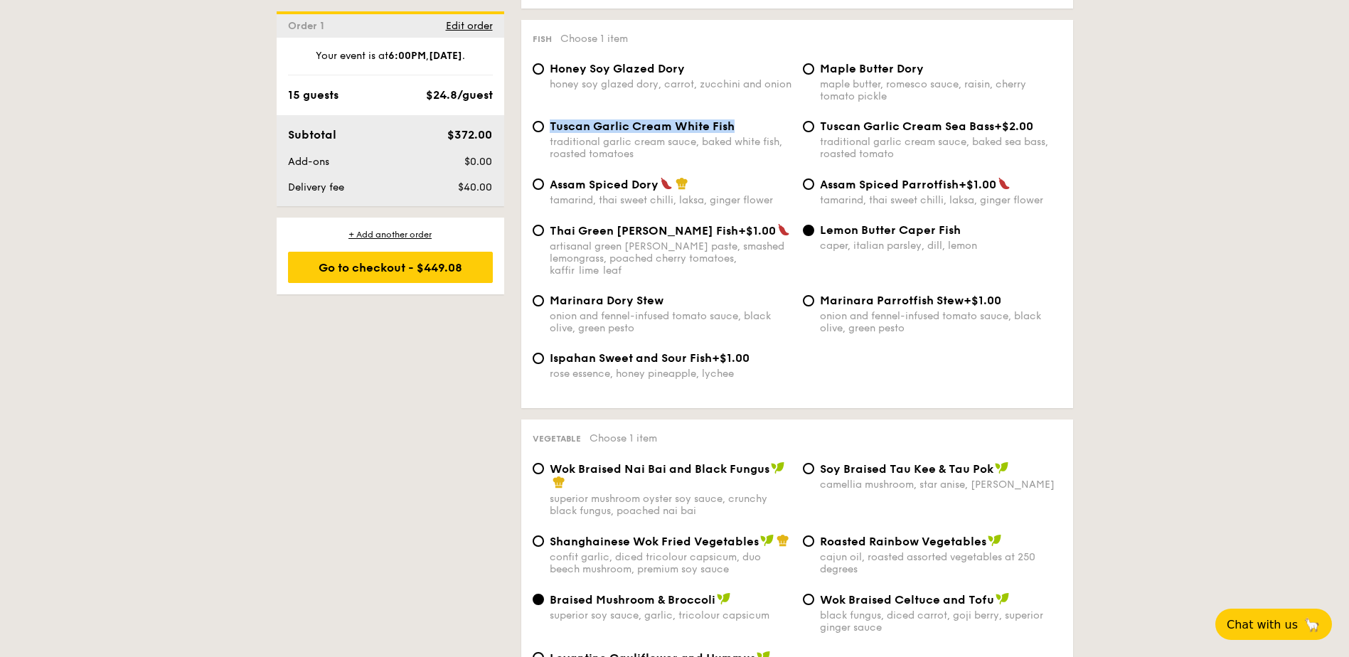
drag, startPoint x: 744, startPoint y: 122, endPoint x: 555, endPoint y: 126, distance: 188.5
click at [552, 126] on div "Tuscan Garlic Cream White Fish" at bounding box center [671, 126] width 242 height 14
drag, startPoint x: 555, startPoint y: 126, endPoint x: 590, endPoint y: 127, distance: 34.8
copy span "uscan Garlic Cream White Fish"
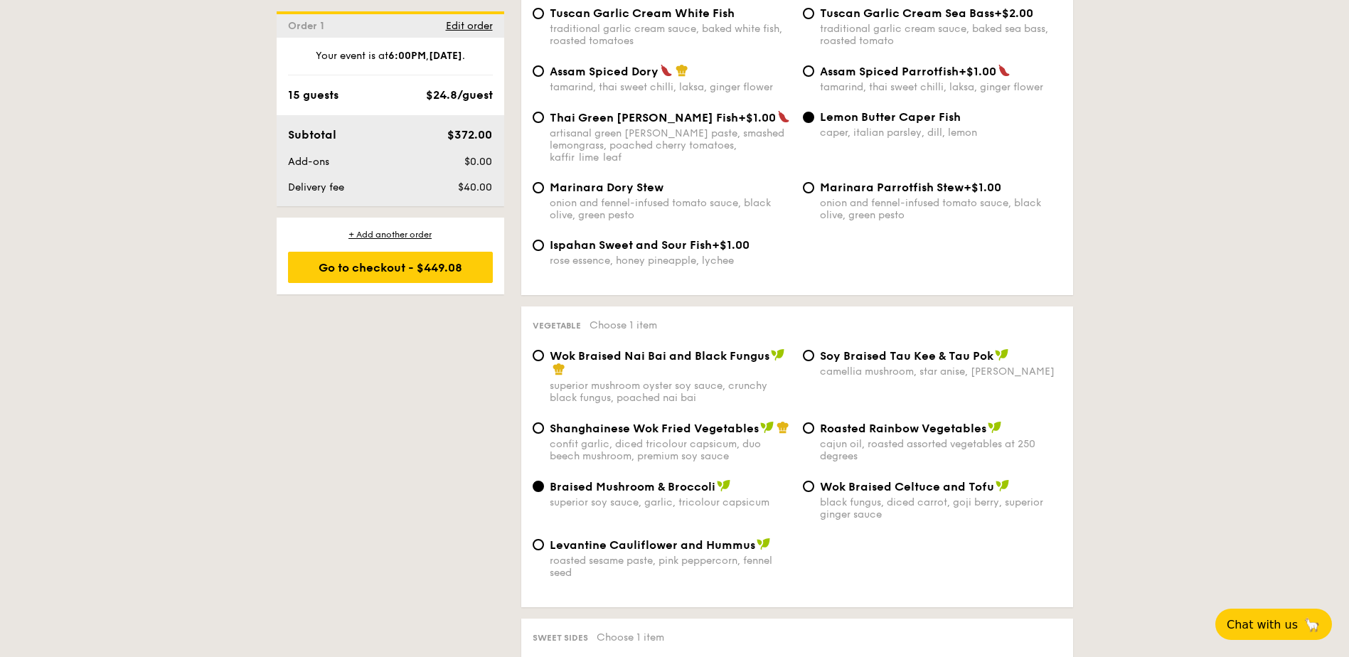
scroll to position [1587, 0]
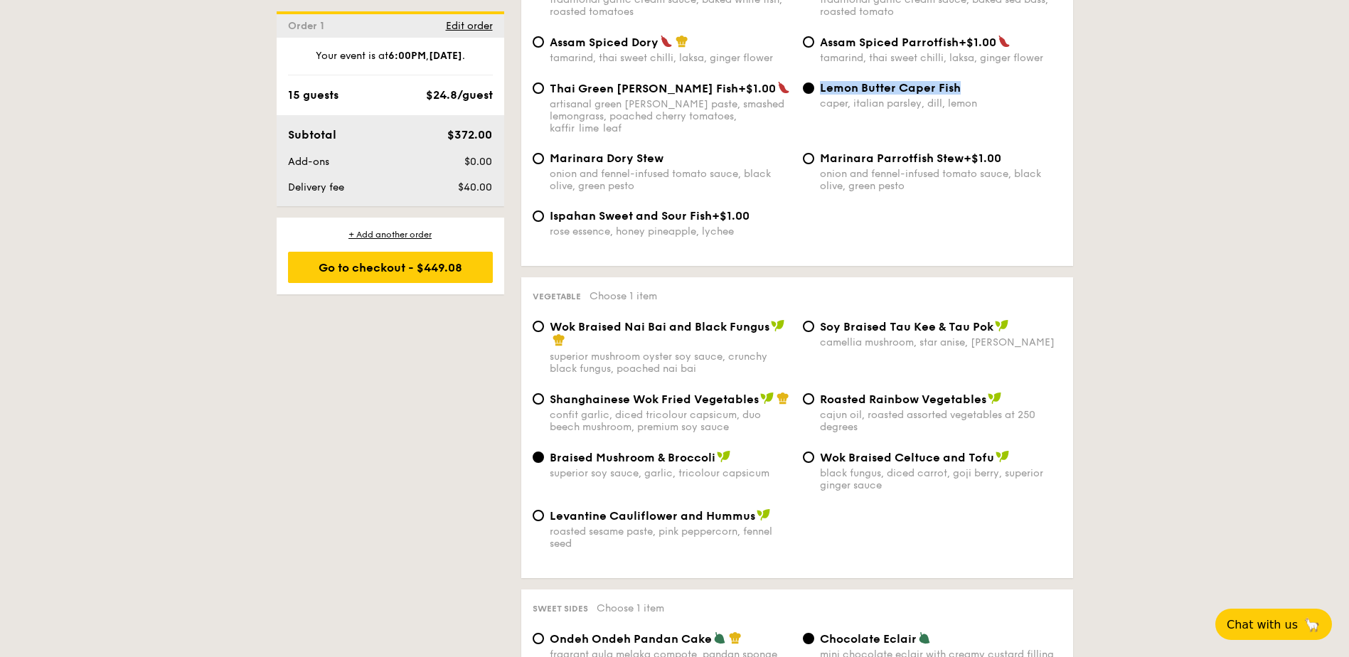
drag, startPoint x: 975, startPoint y: 88, endPoint x: 821, endPoint y: 83, distance: 153.7
click at [821, 83] on div "Lemon Butter Caper Fish" at bounding box center [941, 88] width 242 height 14
copy span "Lemon Butter Caper Fish"
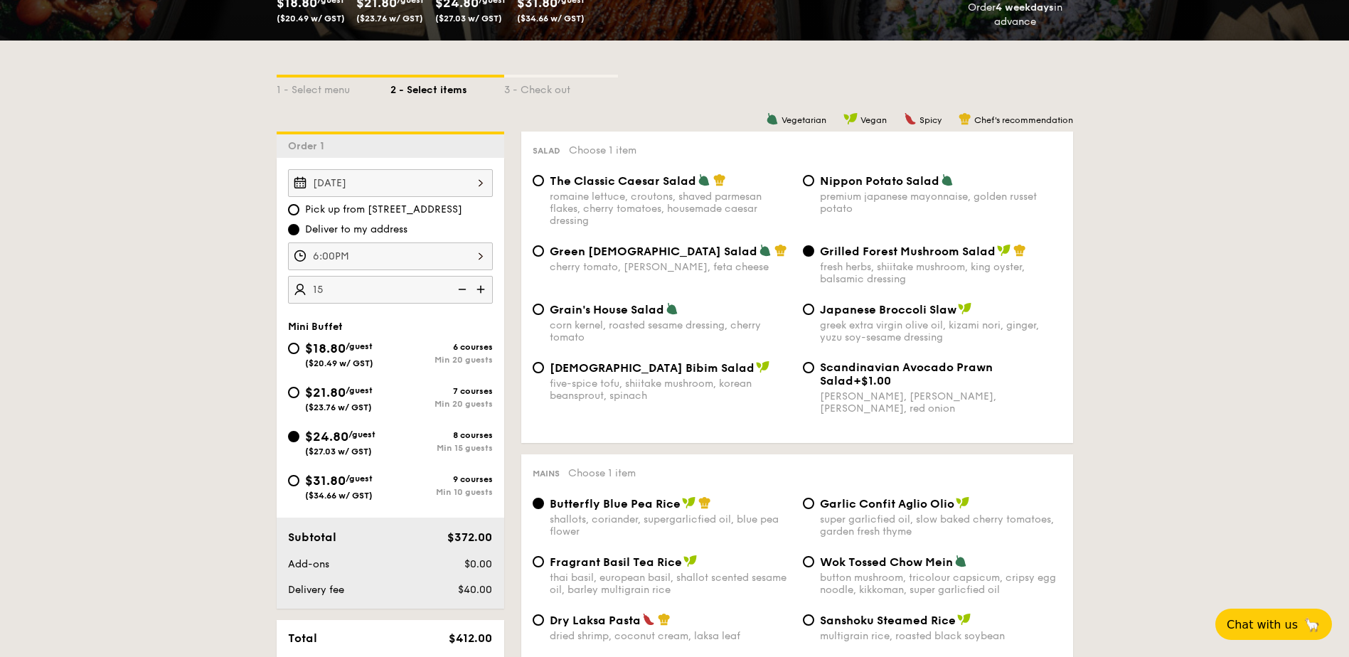
scroll to position [378, 0]
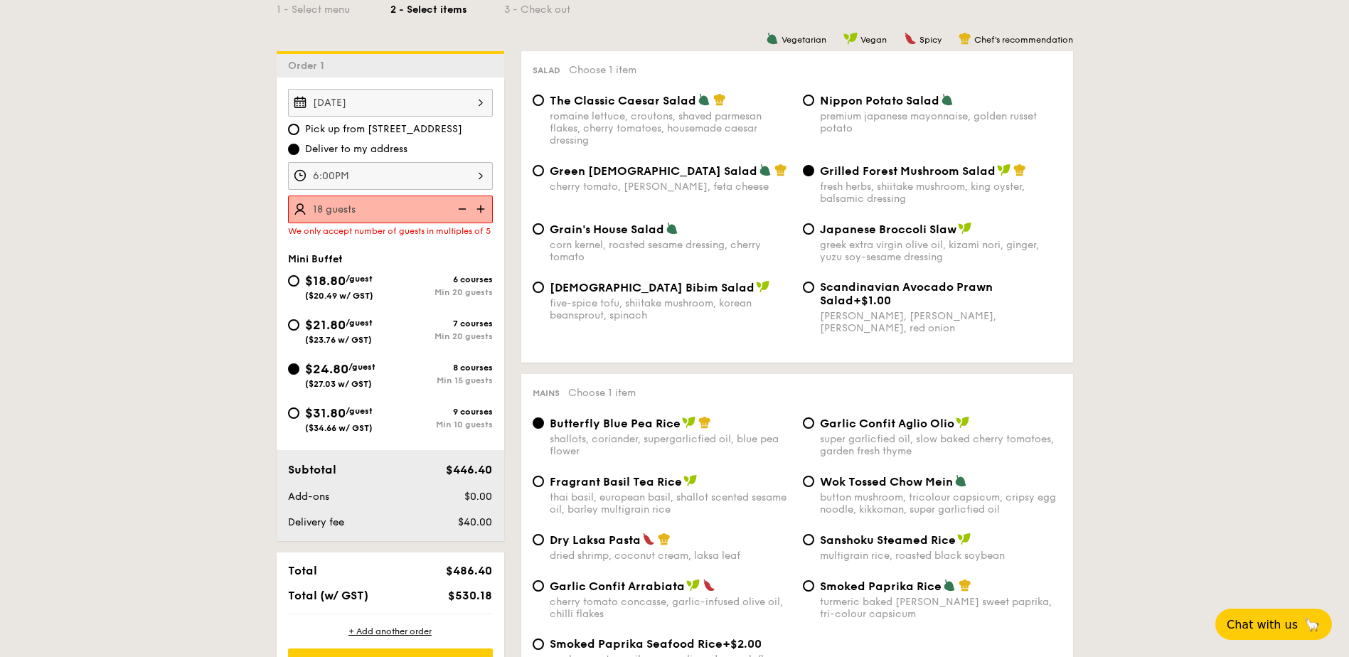
click at [464, 207] on img at bounding box center [460, 209] width 21 height 27
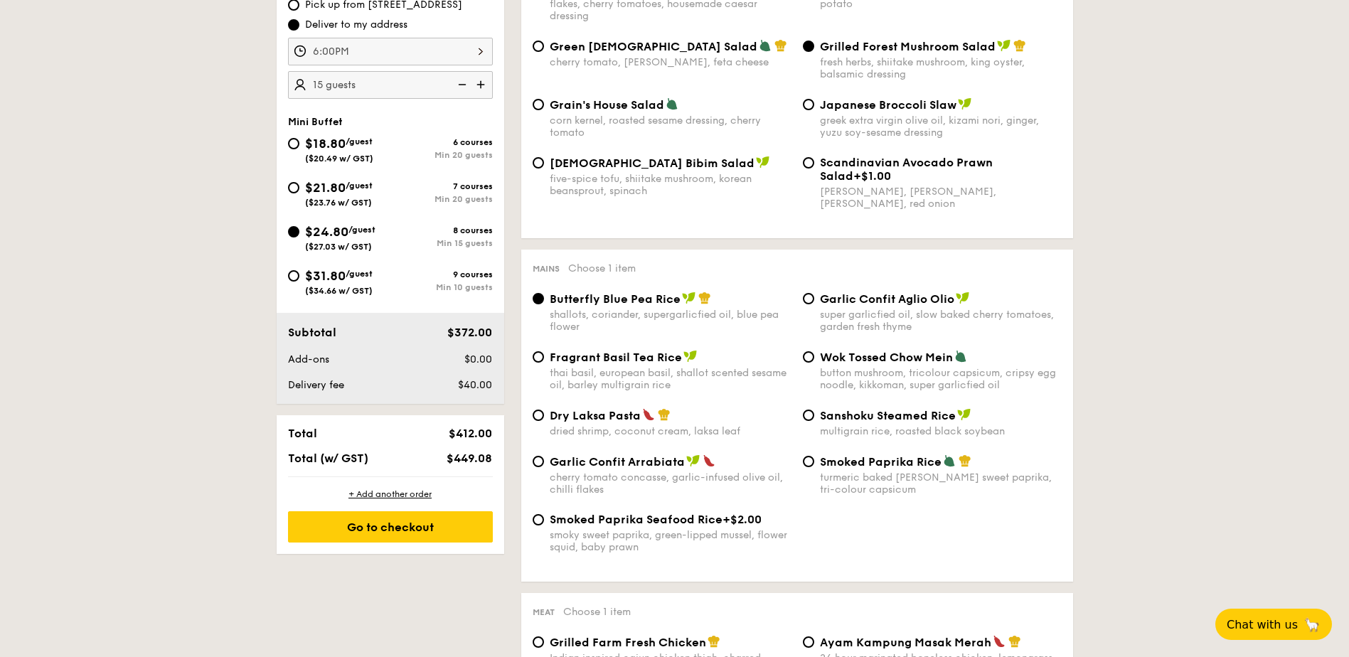
scroll to position [520, 0]
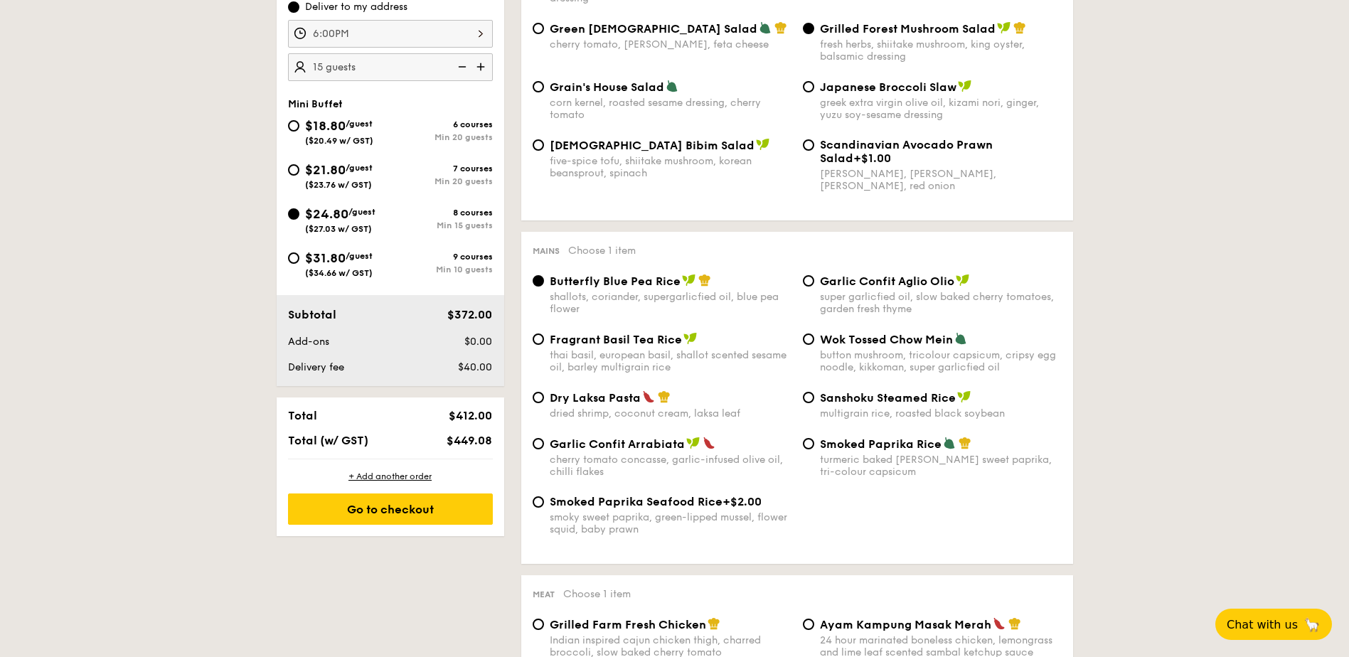
click at [482, 70] on img at bounding box center [481, 66] width 21 height 27
click at [458, 65] on img at bounding box center [460, 66] width 21 height 27
type input "15 guests"
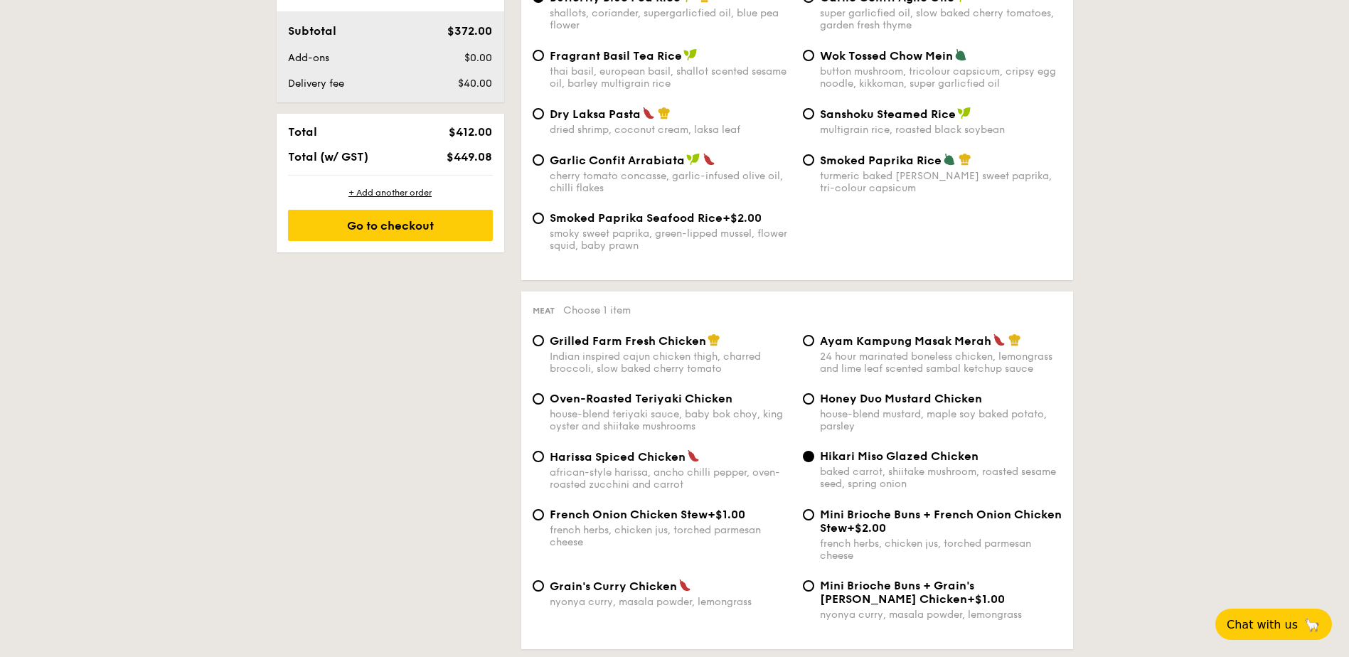
scroll to position [805, 0]
click at [466, 226] on div "Go to checkout" at bounding box center [390, 224] width 205 height 31
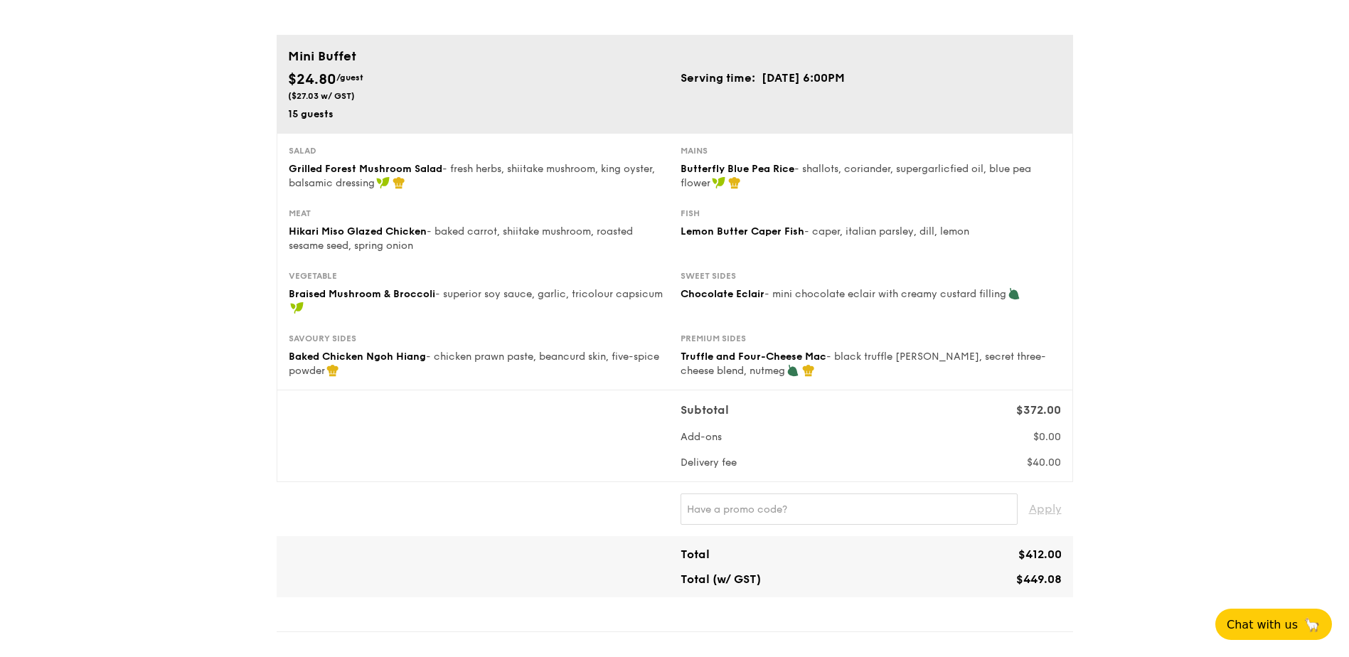
scroll to position [142, 0]
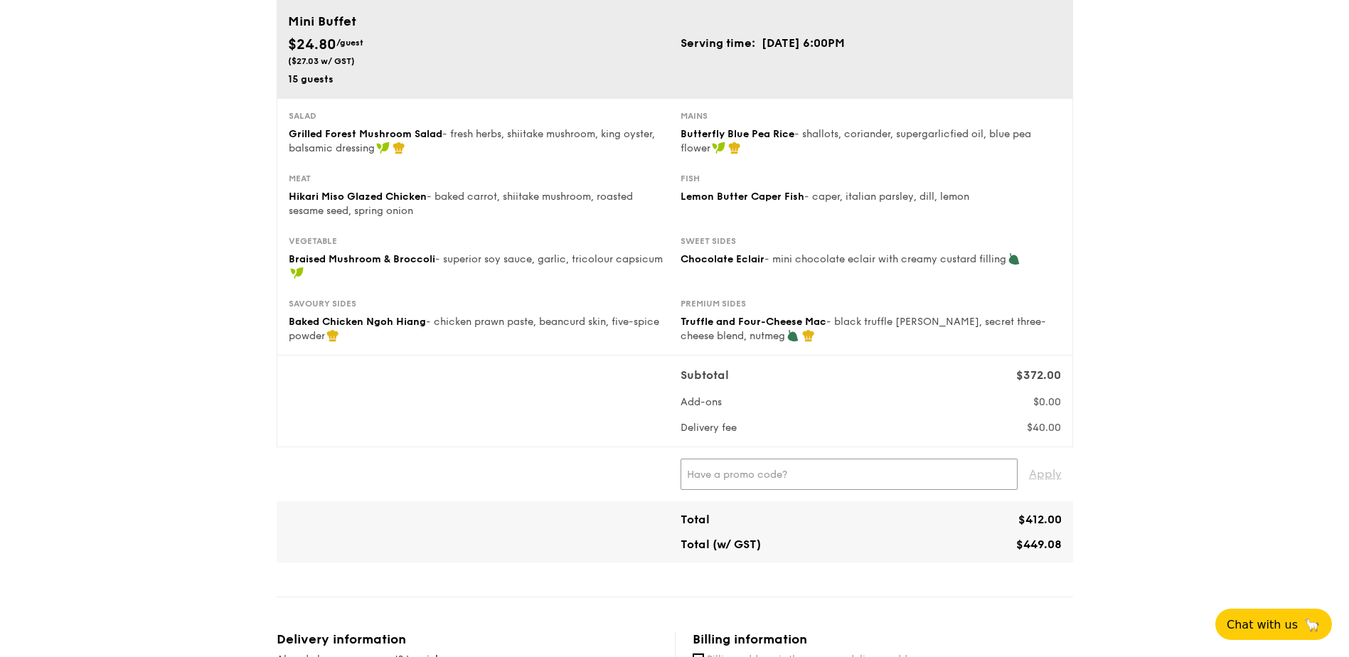
click at [749, 457] on input "text" at bounding box center [848, 474] width 337 height 31
paste input "RF277205"
type input "RF277205"
click at [893, 457] on div "1 - Select menu 2 - Select items 3 - Check out Mini Buffet $24.80 /guest ($27.0…" at bounding box center [674, 635] width 1349 height 1499
click at [893, 457] on span "Apply" at bounding box center [1045, 474] width 33 height 31
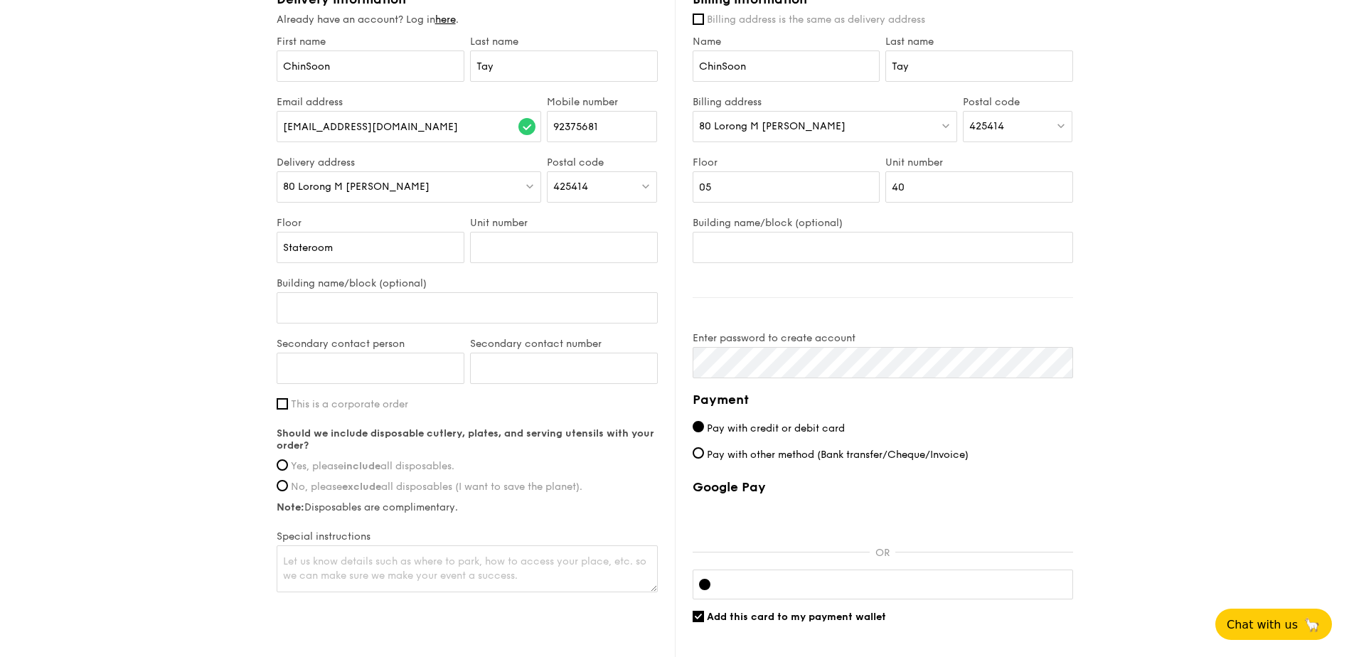
scroll to position [853, 0]
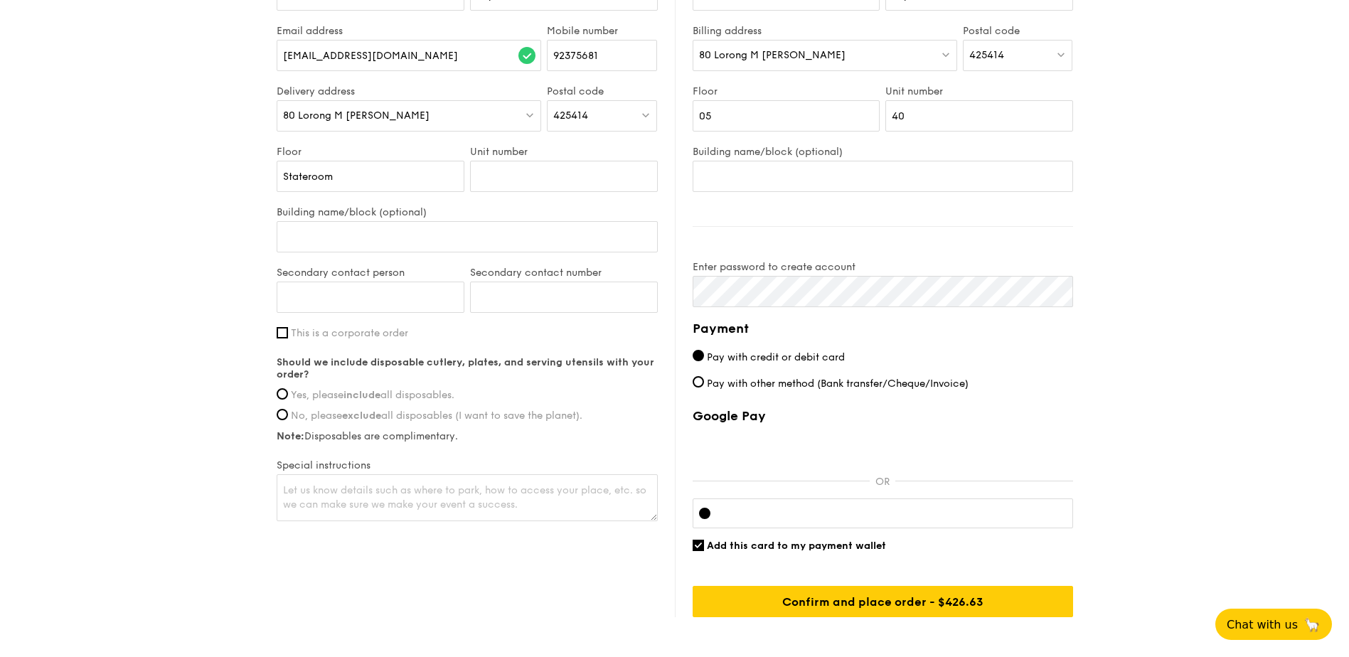
click at [288, 398] on label "Yes, please include all disposables." at bounding box center [467, 395] width 381 height 12
click at [288, 398] on input "Yes, please include all disposables." at bounding box center [282, 393] width 11 height 11
radio input "true"
click at [496, 457] on textarea at bounding box center [467, 497] width 381 height 47
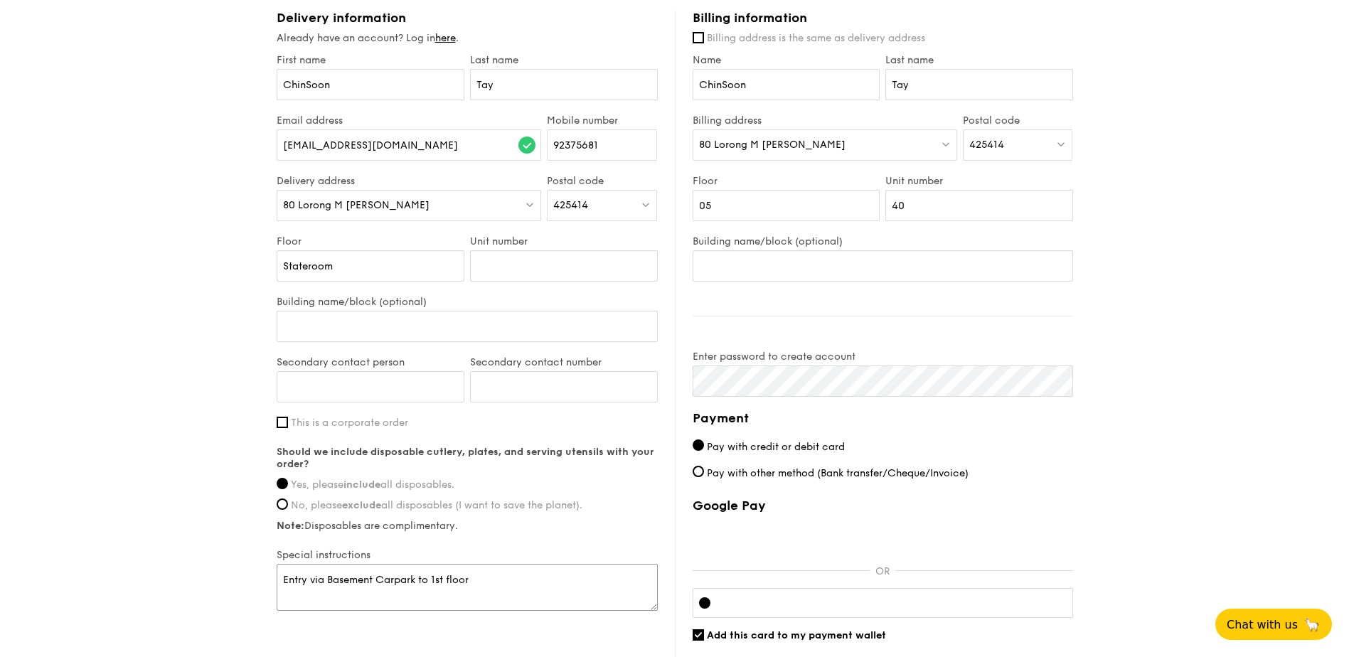
scroll to position [927, 0]
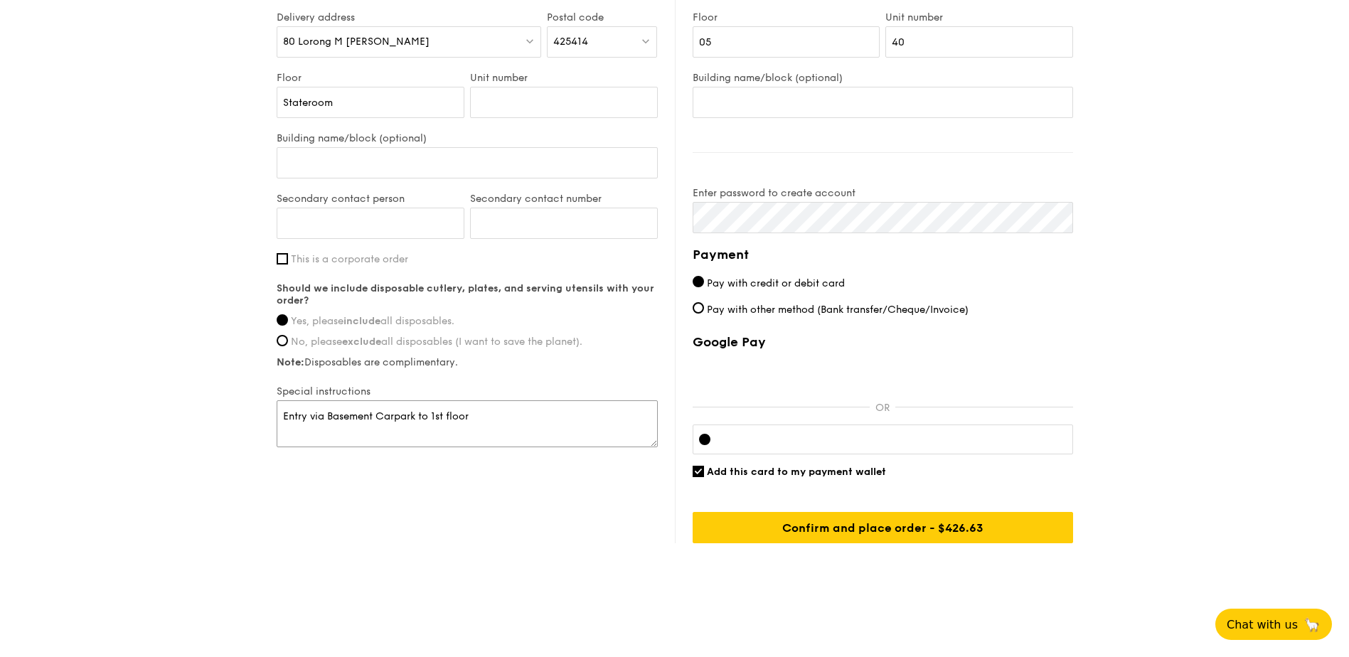
type textarea "Entry via Basement Carpark to 1st floor"
click at [818, 457] on div "Google Pay OR Add this card to my payment wallet Confirm and place order - $449…" at bounding box center [883, 438] width 380 height 209
click at [823, 457] on span "Add this card to my payment wallet" at bounding box center [796, 472] width 179 height 12
click at [704, 457] on input "Add this card to my payment wallet" at bounding box center [698, 471] width 11 height 11
checkbox input "false"
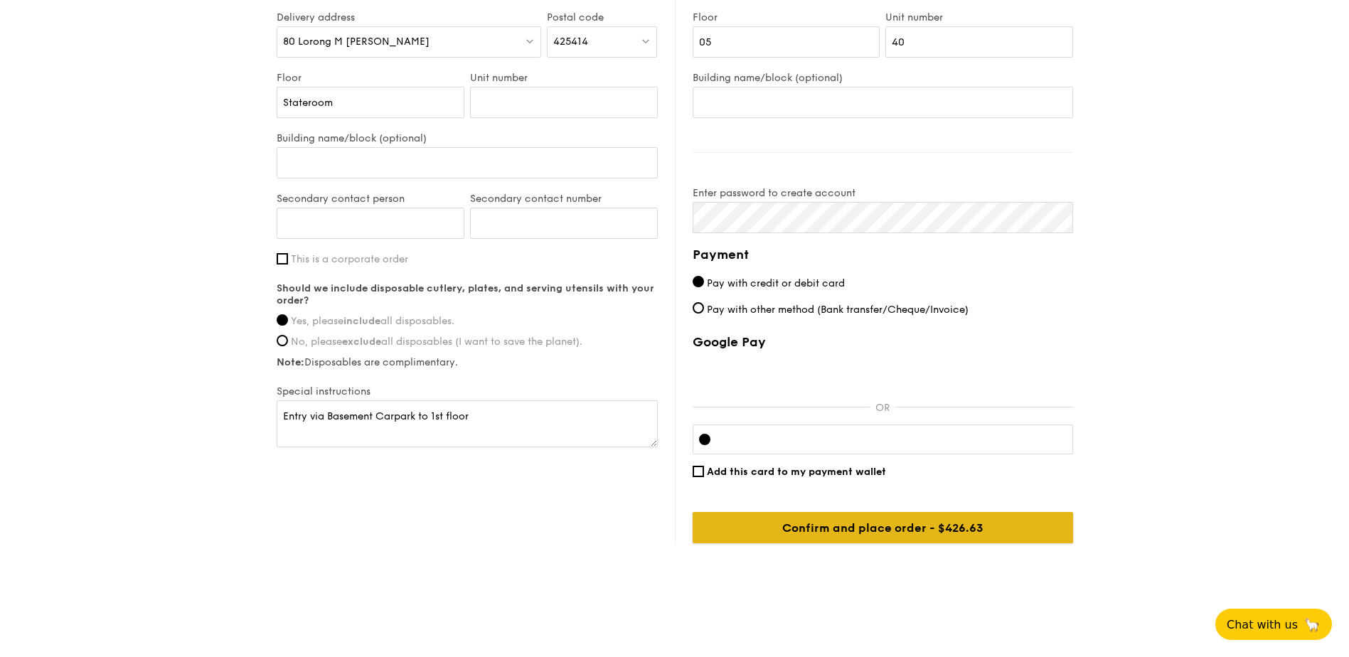
click at [893, 457] on input "Confirm and place order - $449.08" at bounding box center [883, 527] width 380 height 31
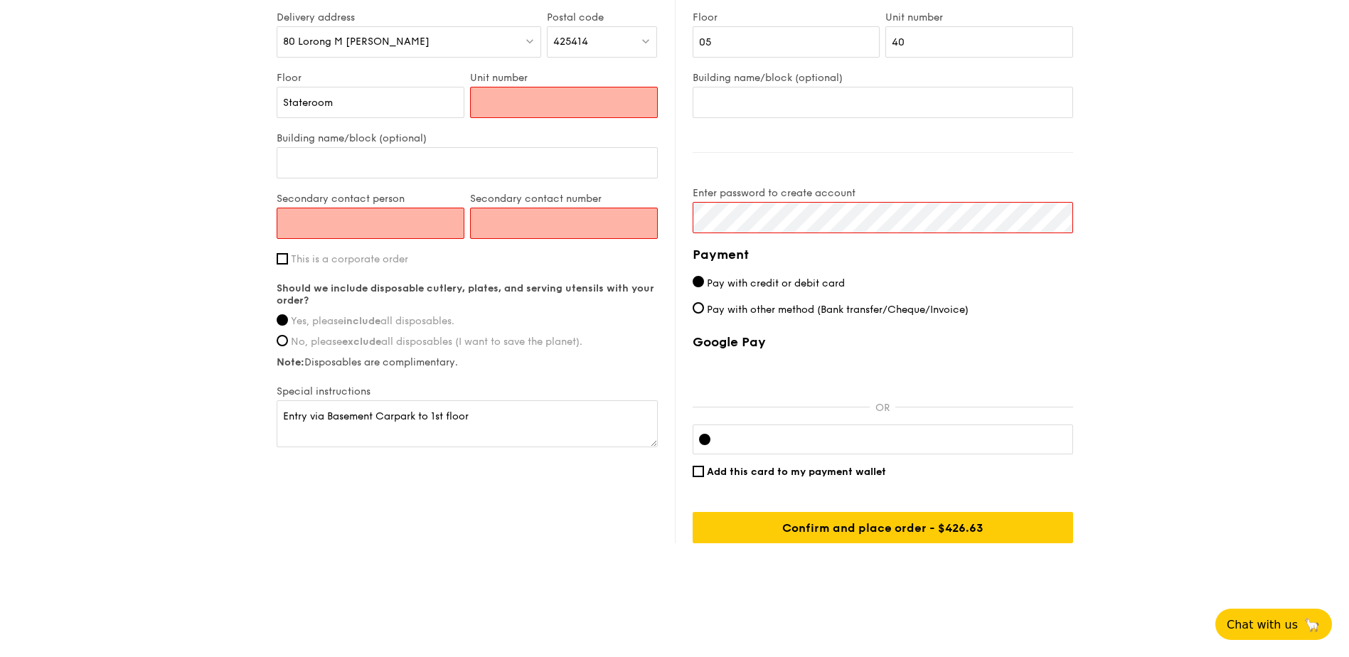
click at [529, 100] on input "Unit number" at bounding box center [564, 102] width 188 height 31
type input "01"
click at [390, 227] on input "Secondary contact person" at bounding box center [371, 223] width 188 height 31
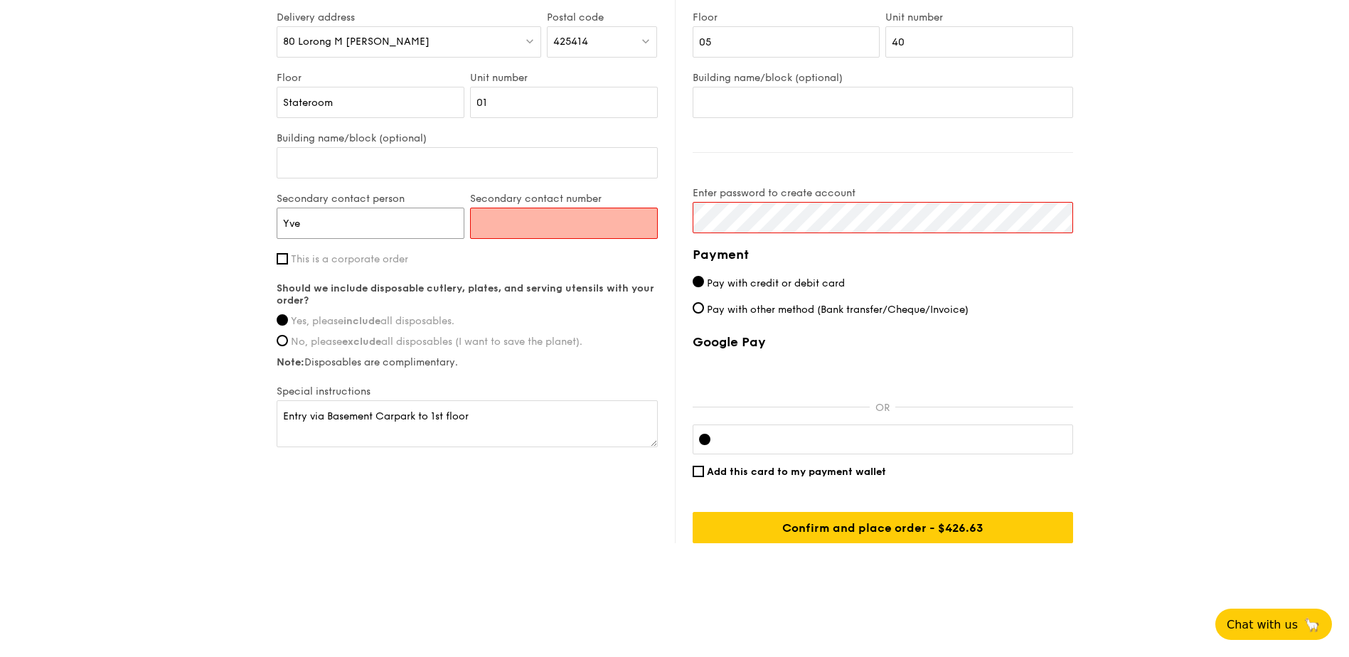
type input "Yve"
type input "92375681"
click at [390, 227] on input "Yve" at bounding box center [371, 223] width 188 height 31
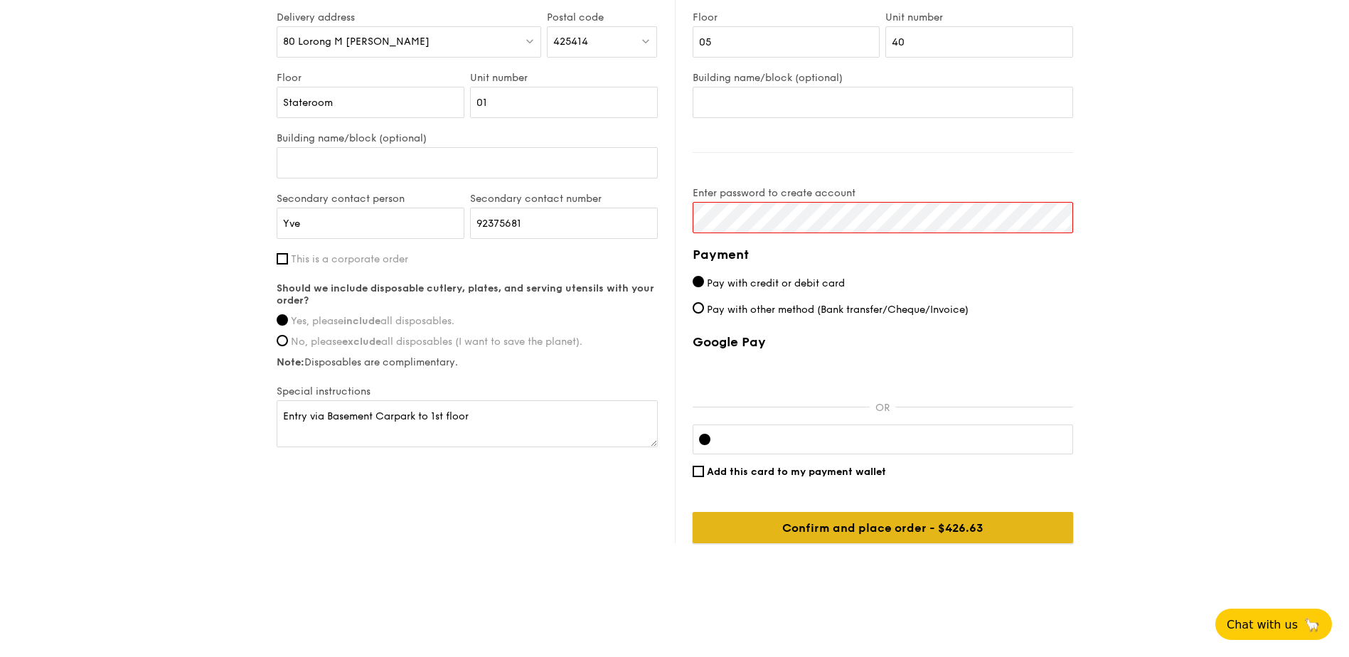
click at [893, 457] on input "Confirm and place order - $449.08" at bounding box center [883, 527] width 380 height 31
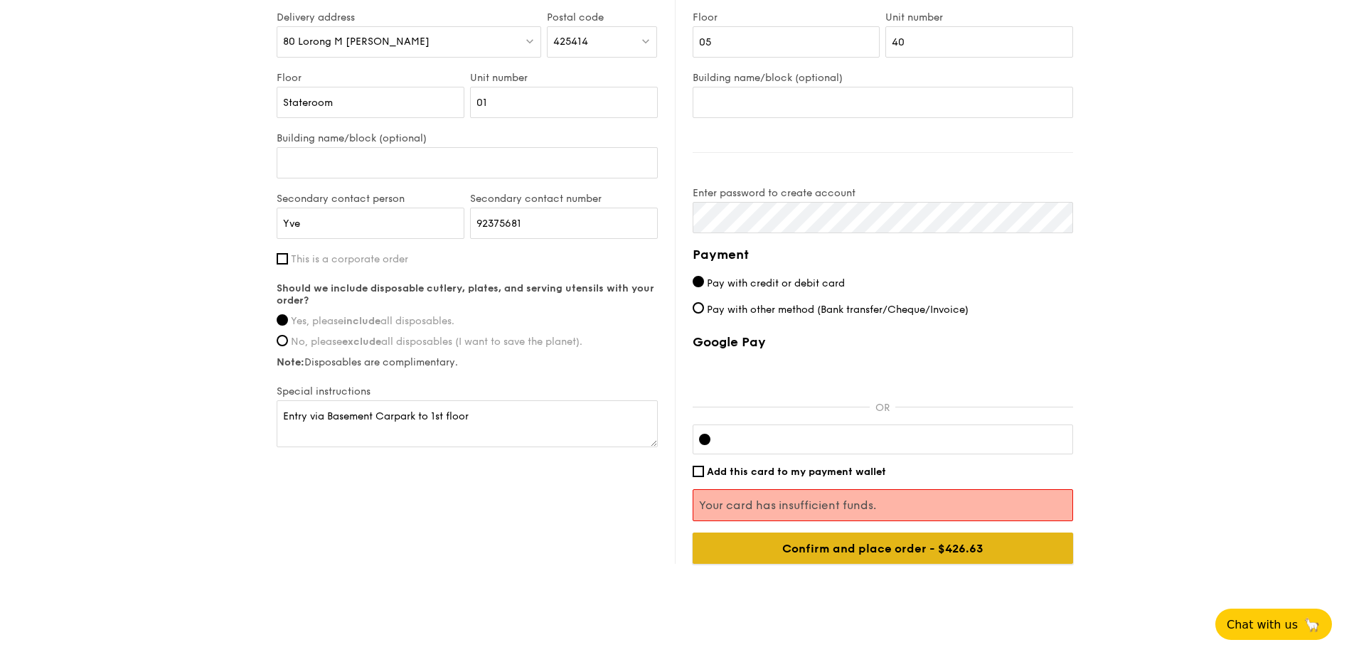
click at [870, 457] on input "Confirm and place order - $449.08" at bounding box center [883, 548] width 380 height 31
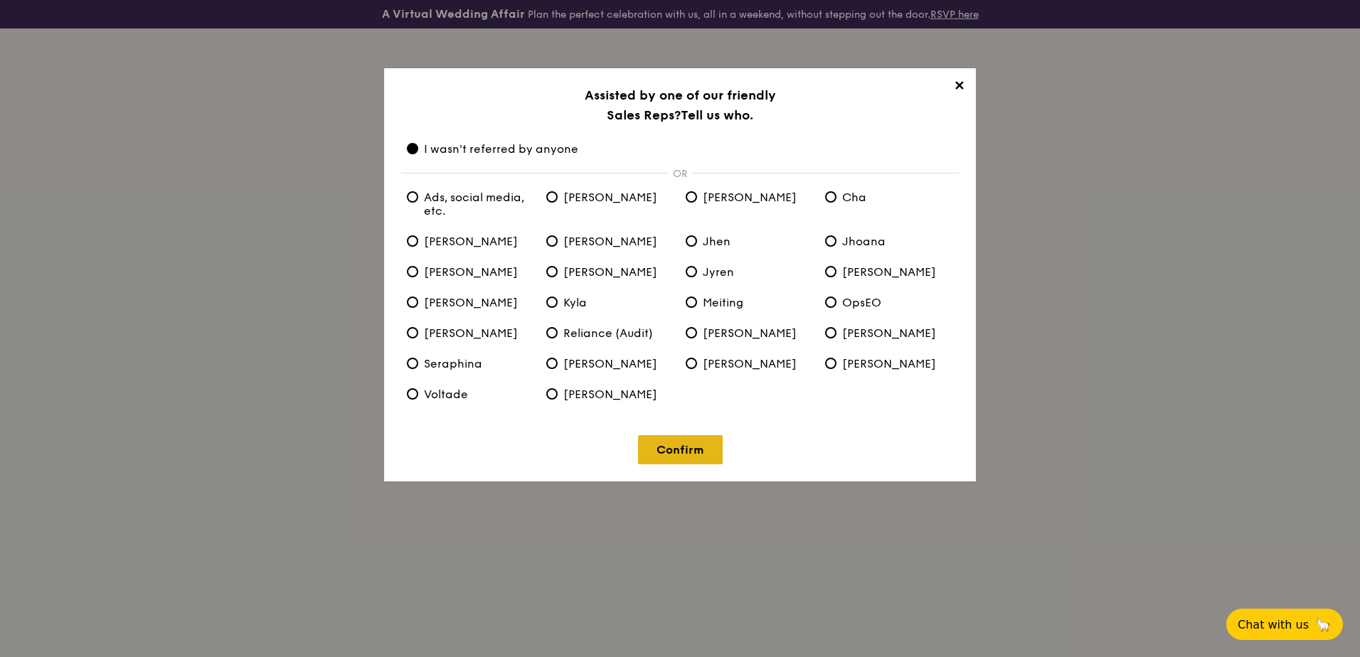
click at [706, 451] on link "Confirm" at bounding box center [680, 449] width 85 height 29
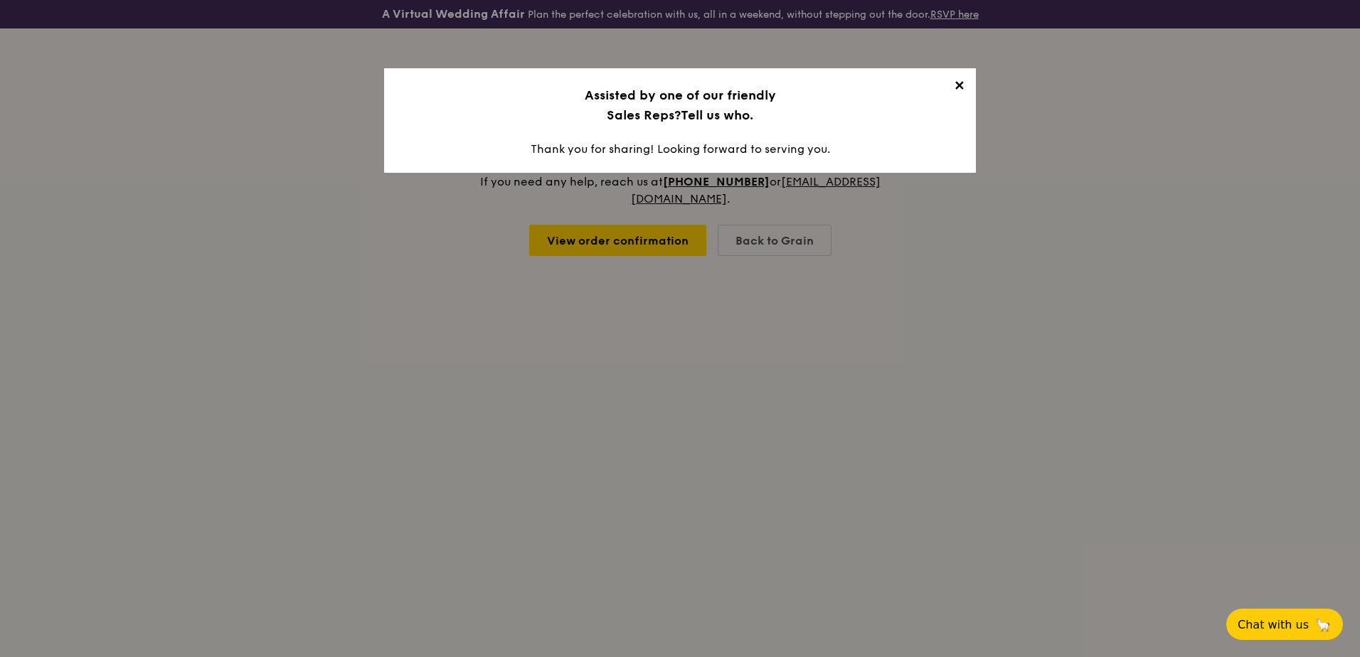
click at [893, 87] on span "✕" at bounding box center [959, 88] width 20 height 20
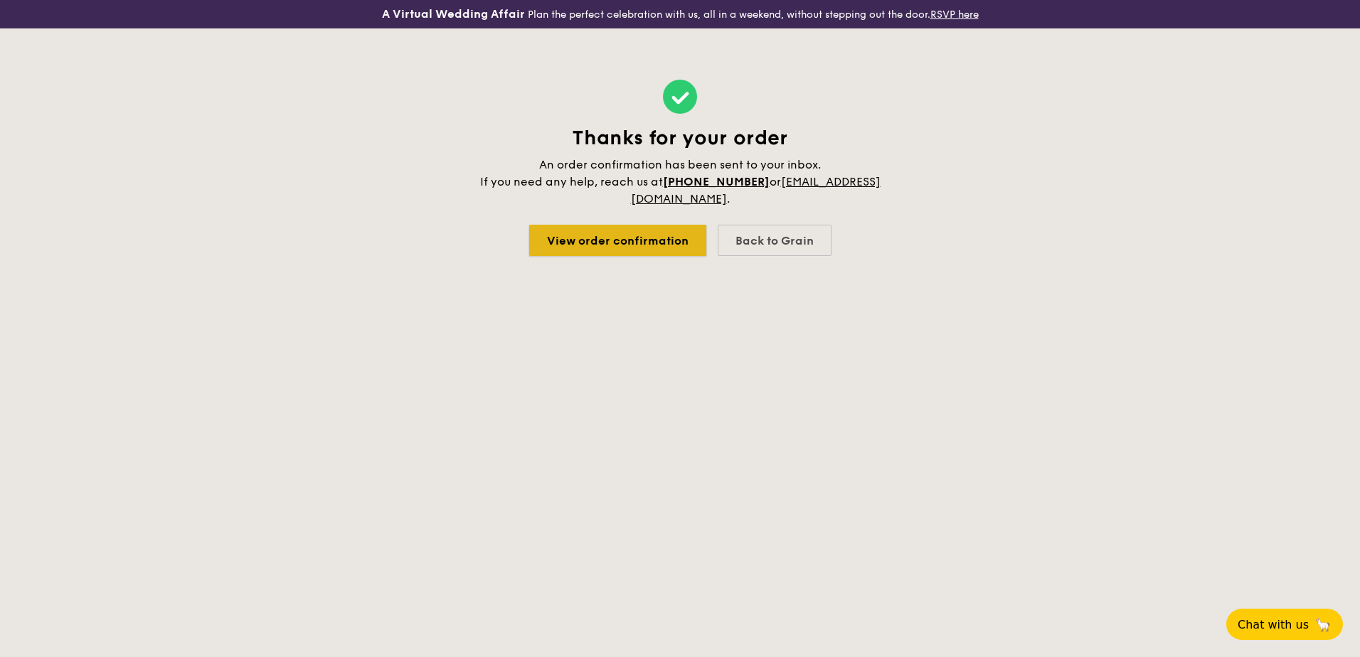
click at [661, 251] on link "View order confirmation" at bounding box center [617, 240] width 177 height 31
click at [762, 244] on div "Back to Grain" at bounding box center [774, 240] width 114 height 31
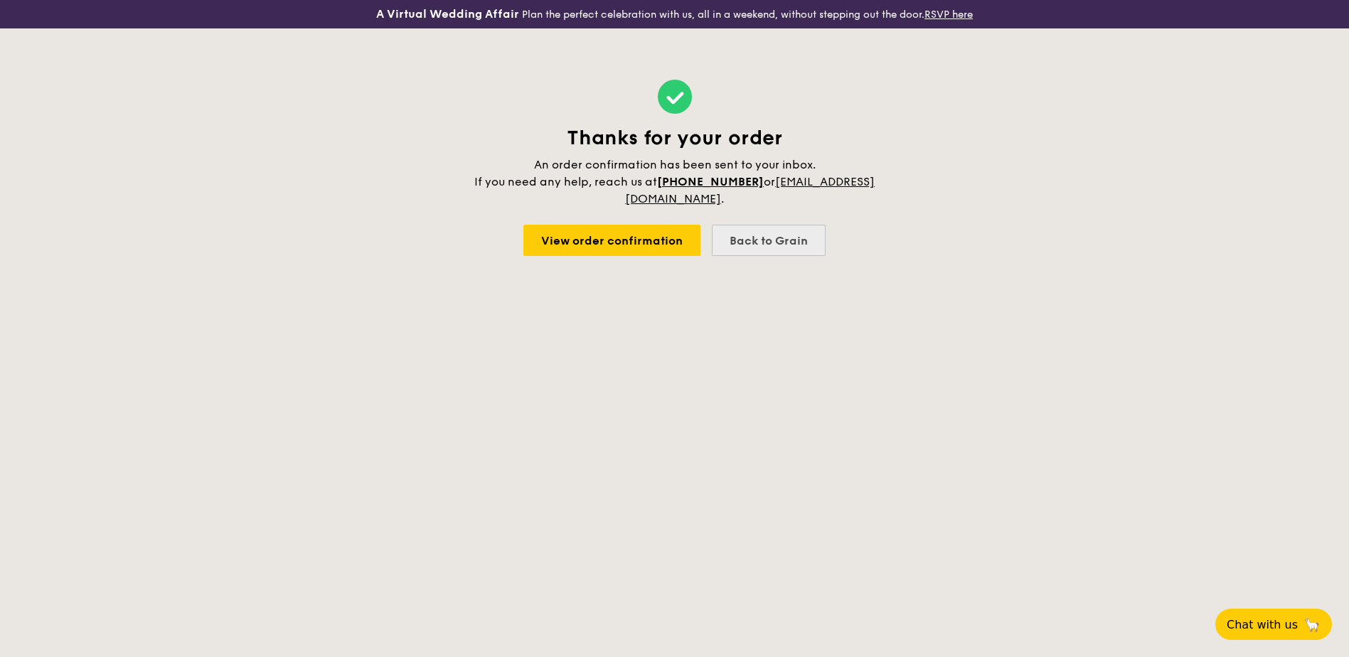
select select
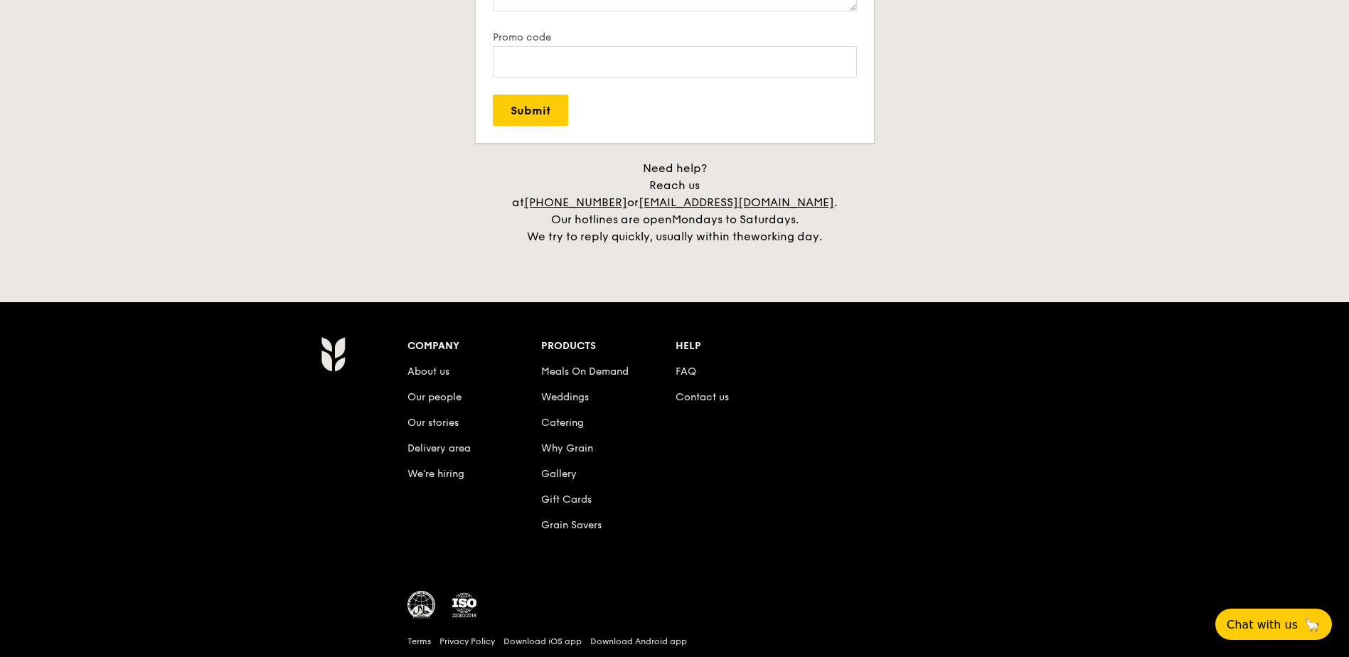
scroll to position [2940, 0]
